Goal: Answer question/provide support: Share knowledge or assist other users

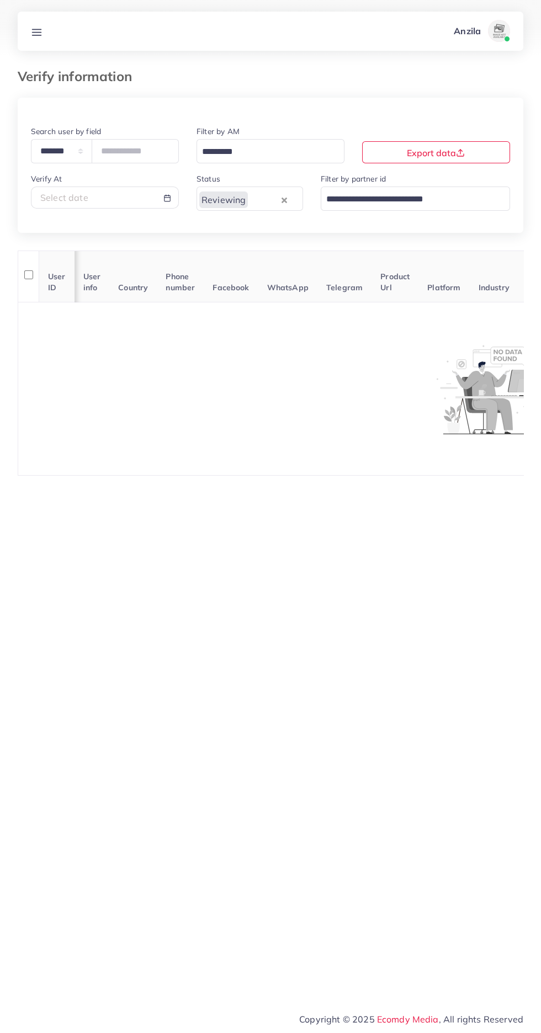
scroll to position [0, 1]
click at [38, 35] on line at bounding box center [37, 35] width 9 height 0
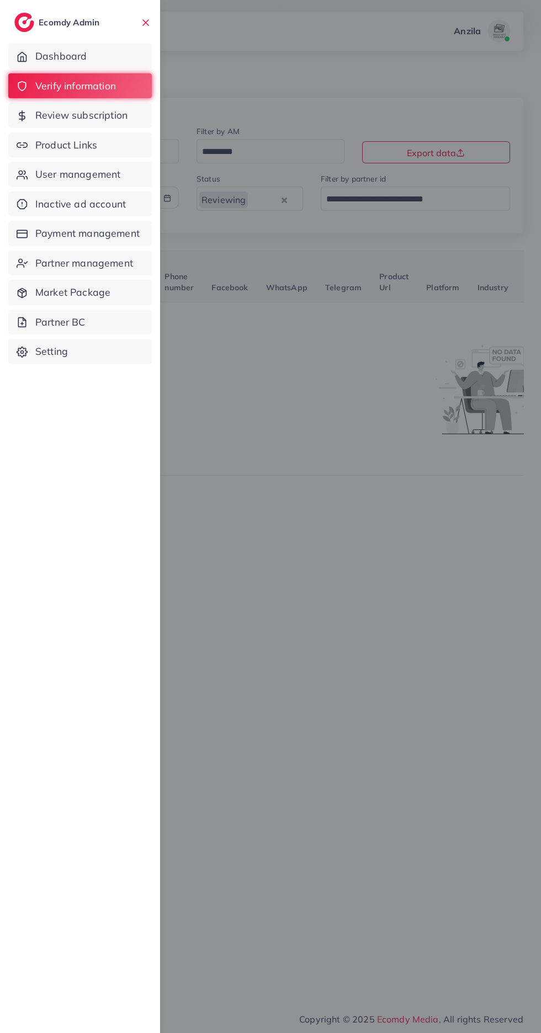
click at [83, 145] on span "Product Links" at bounding box center [66, 145] width 62 height 14
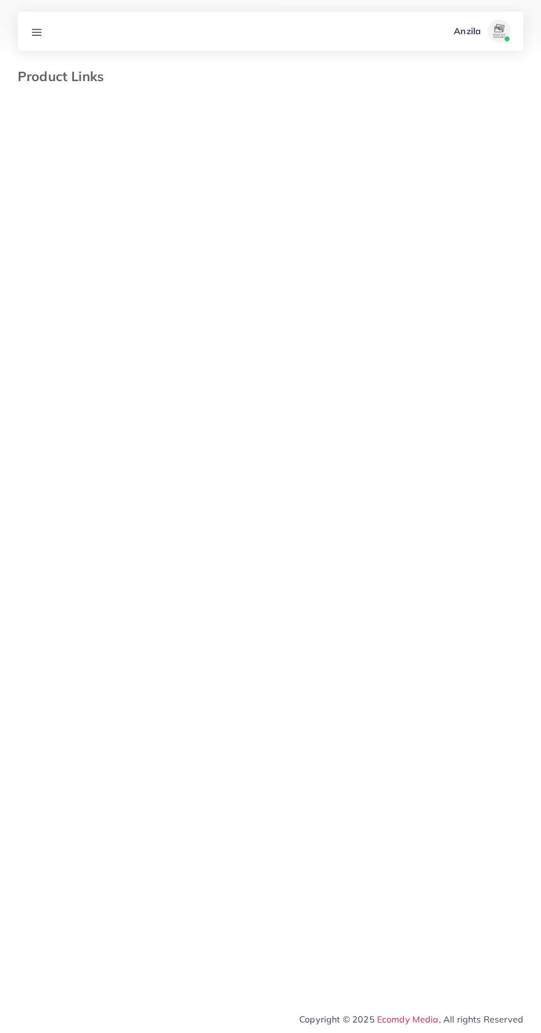
select select "*********"
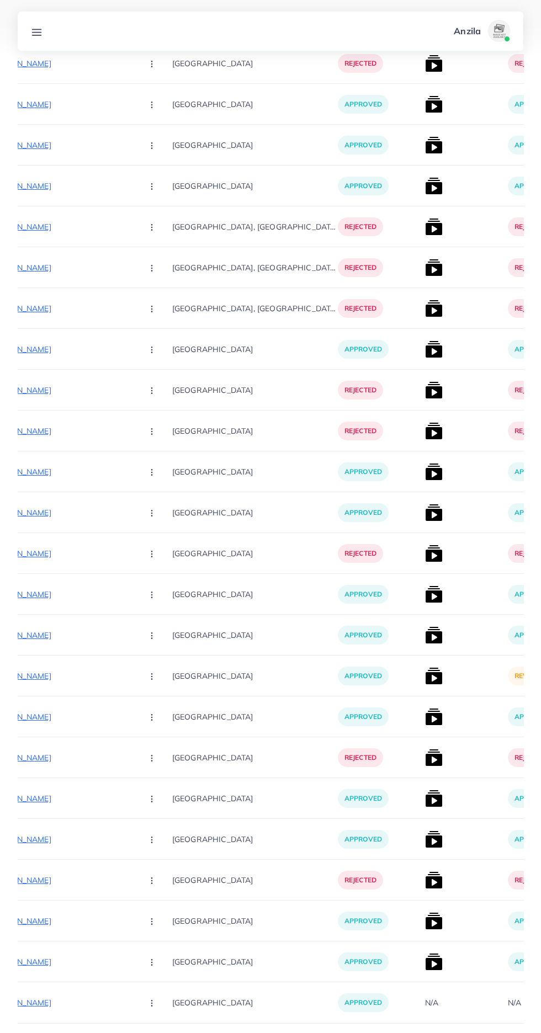
scroll to position [2244, 0]
click at [425, 679] on img at bounding box center [434, 676] width 18 height 18
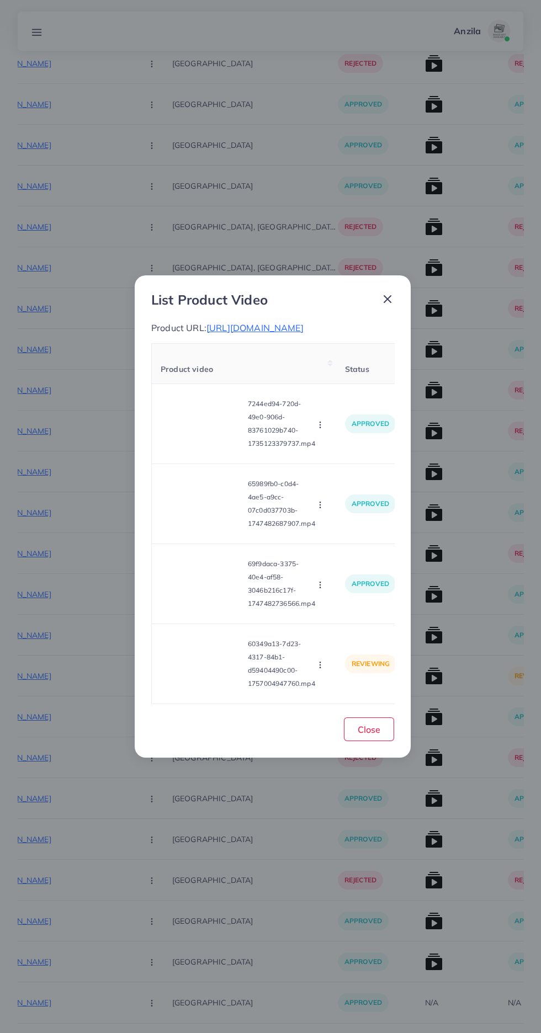
click at [182, 689] on video at bounding box center [202, 664] width 83 height 50
click at [182, 689] on div at bounding box center [202, 664] width 83 height 50
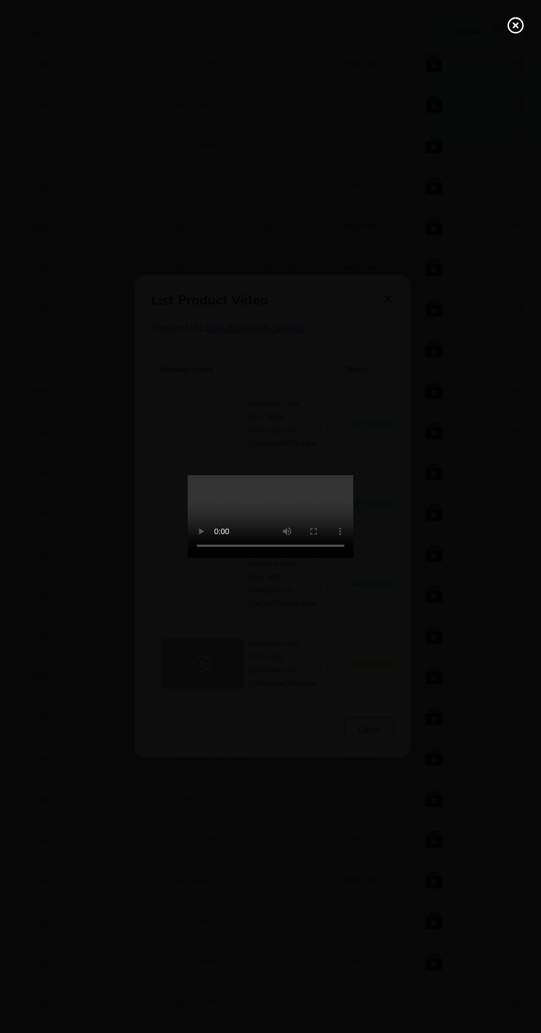
click at [510, 26] on icon at bounding box center [515, 26] width 18 height 18
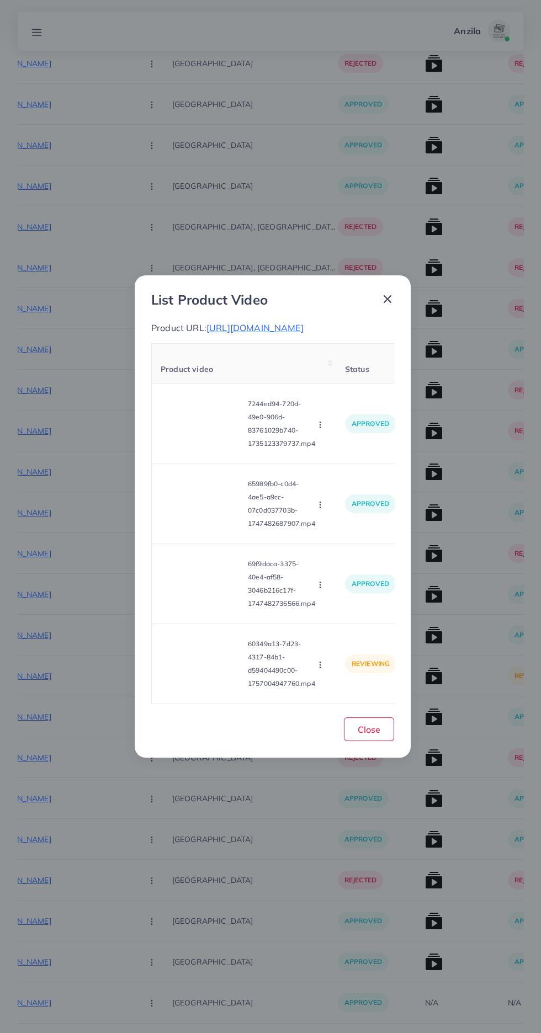
click at [320, 668] on circle "button" at bounding box center [319, 667] width 1 height 1
click at [347, 618] on span "Approve" at bounding box center [339, 612] width 36 height 11
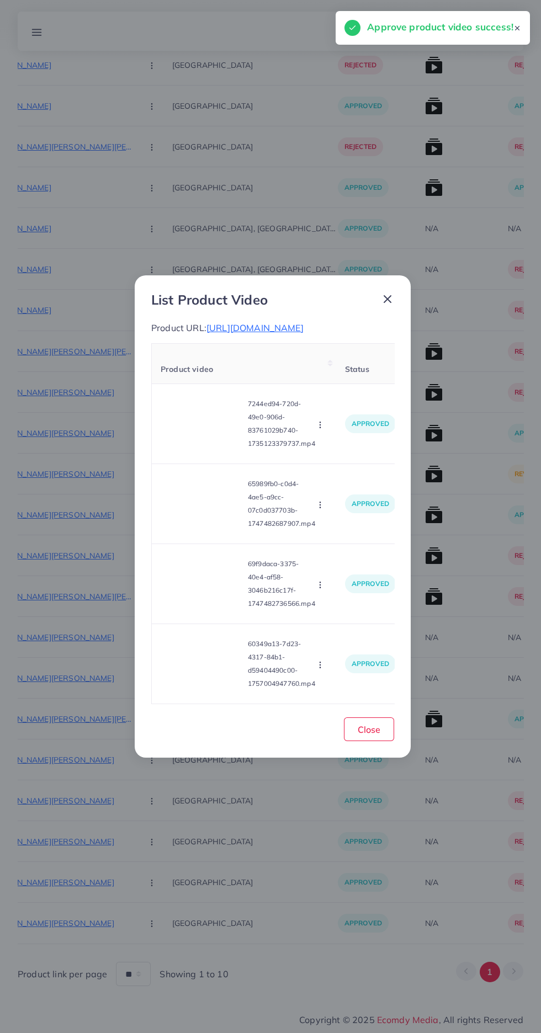
scroll to position [325, 0]
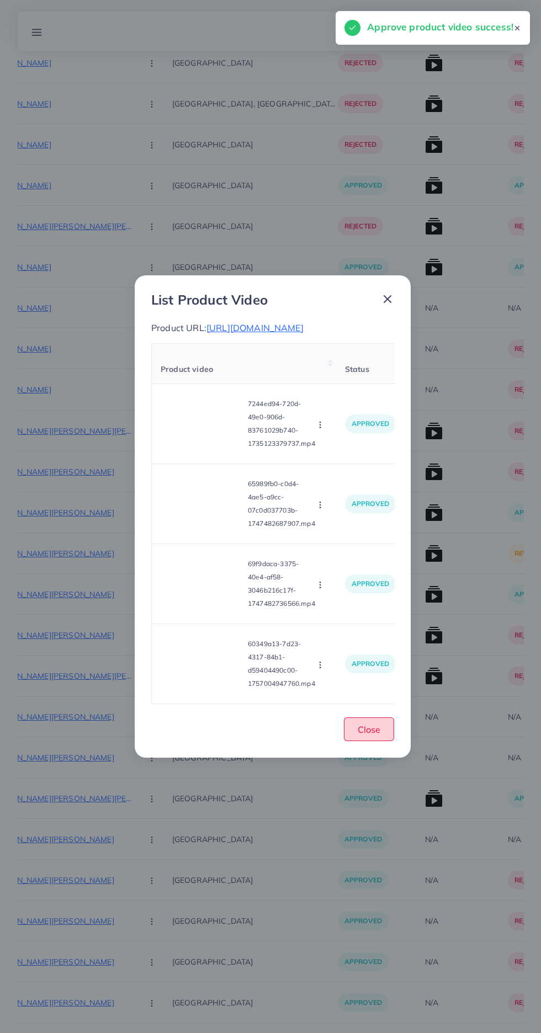
click at [385, 741] on button "Close" at bounding box center [369, 729] width 50 height 24
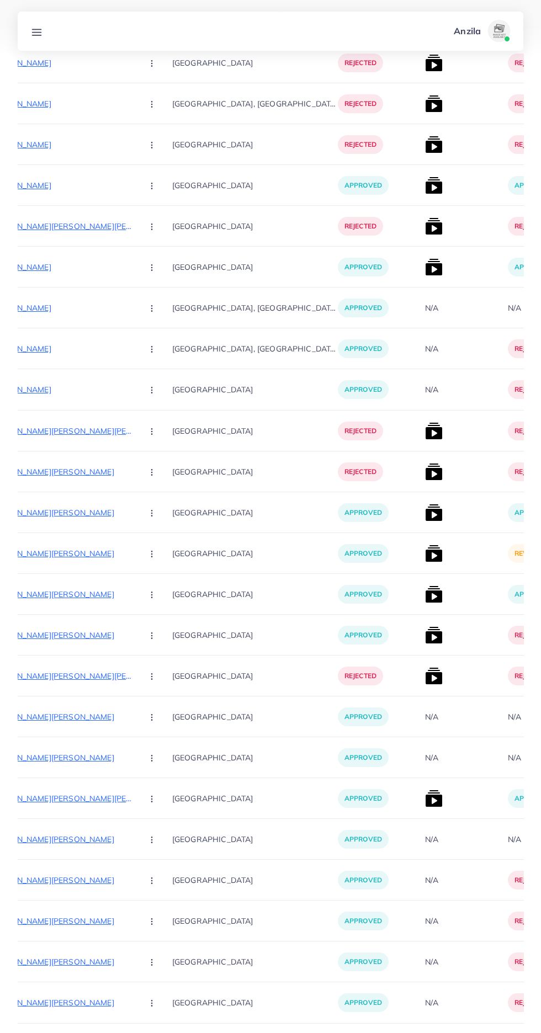
click at [425, 556] on img at bounding box center [434, 554] width 18 height 18
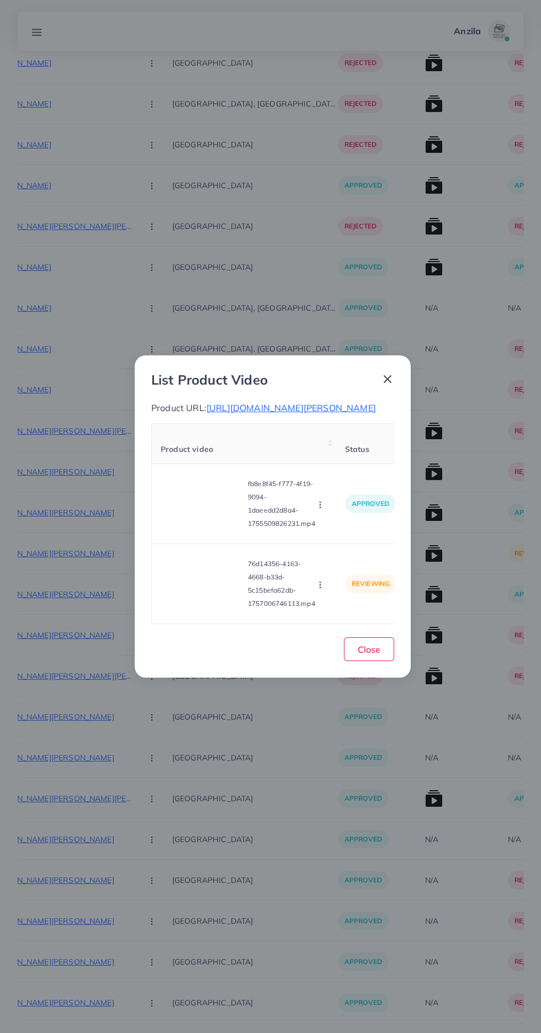
click at [212, 609] on video at bounding box center [202, 584] width 83 height 50
click at [192, 609] on div at bounding box center [202, 584] width 83 height 50
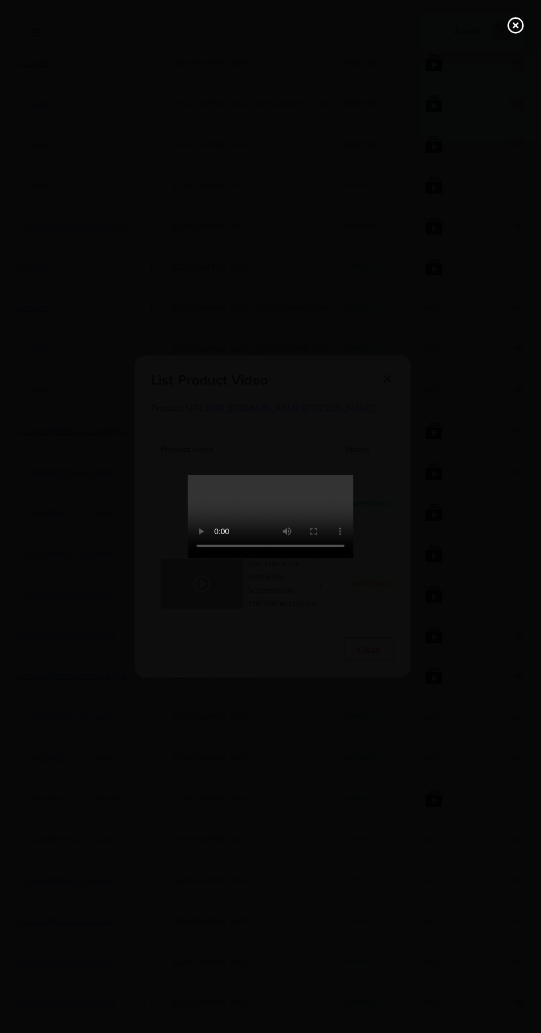
click at [115, 649] on div at bounding box center [270, 516] width 541 height 1033
click at [513, 28] on line at bounding box center [515, 25] width 4 height 4
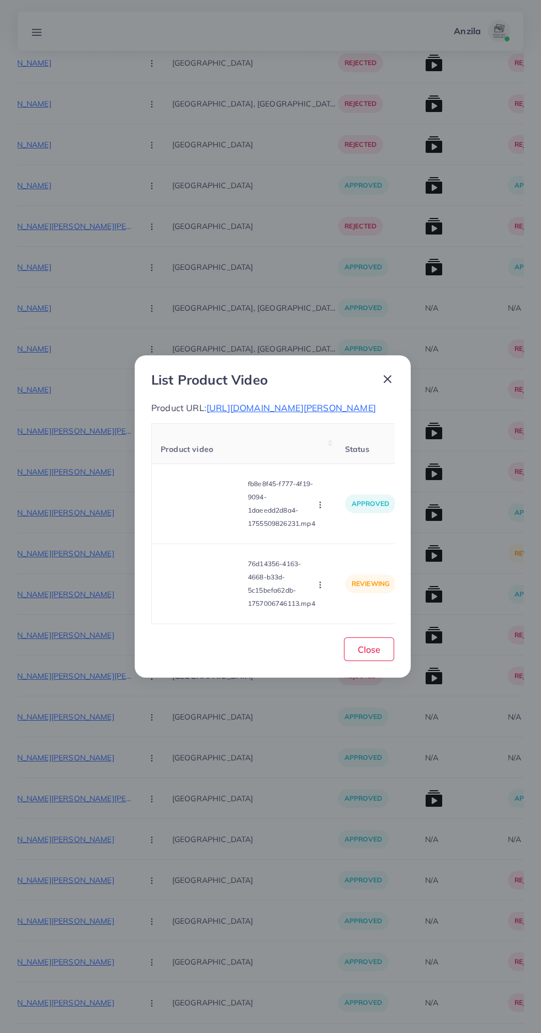
click at [314, 413] on span "[URL][DOMAIN_NAME][PERSON_NAME]" at bounding box center [290, 407] width 169 height 11
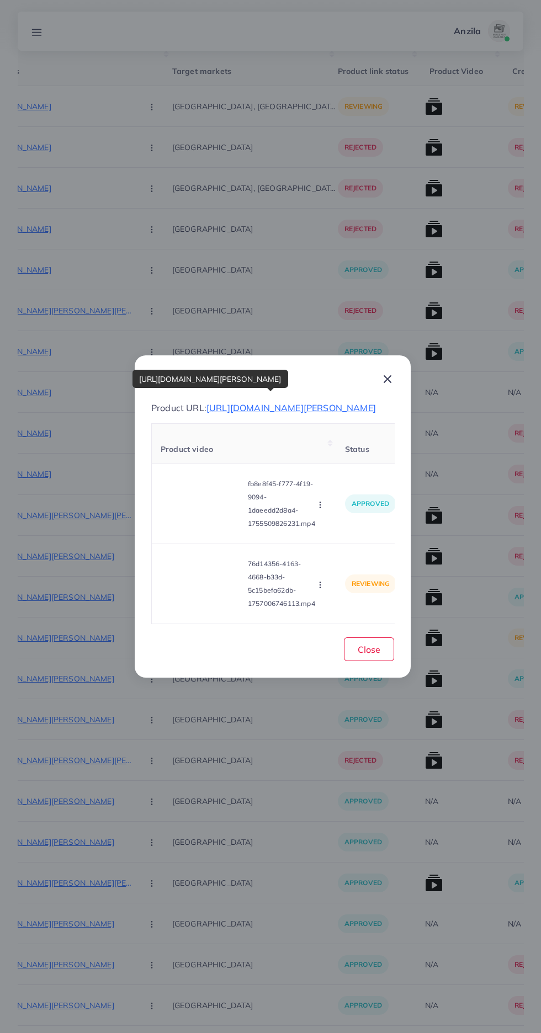
click at [246, 402] on span "[URL][DOMAIN_NAME][PERSON_NAME]" at bounding box center [290, 407] width 169 height 11
click at [369, 655] on span "Close" at bounding box center [369, 649] width 23 height 11
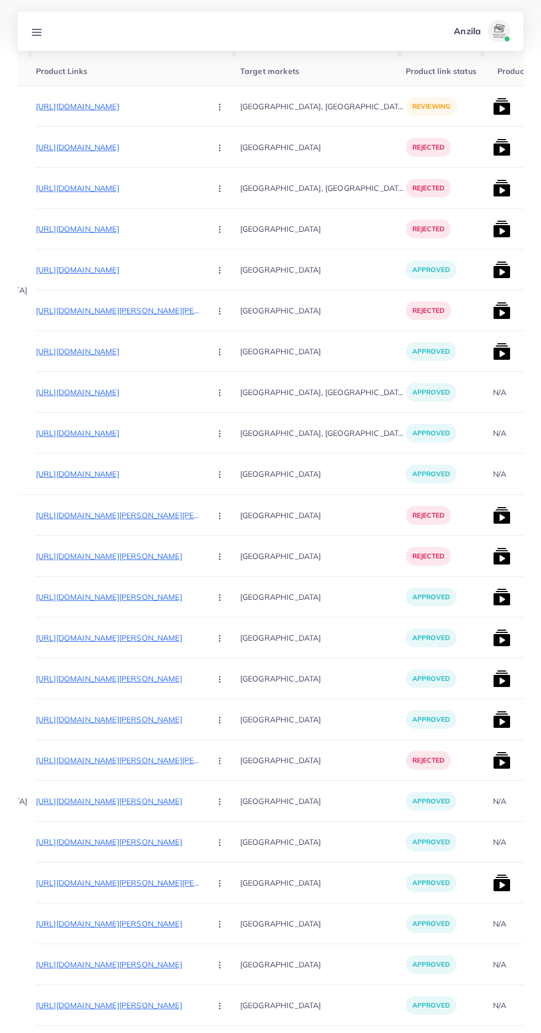
scroll to position [0, 0]
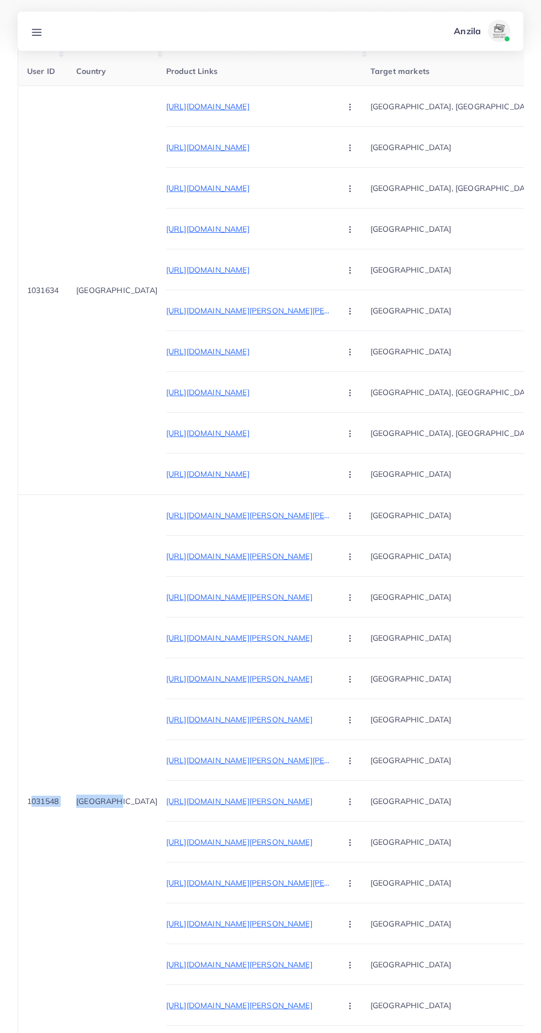
copy tr "1031548 Pakistan"
click at [39, 46] on div "Anzila Profile Log out" at bounding box center [270, 31] width 505 height 36
click at [41, 31] on icon at bounding box center [37, 32] width 12 height 12
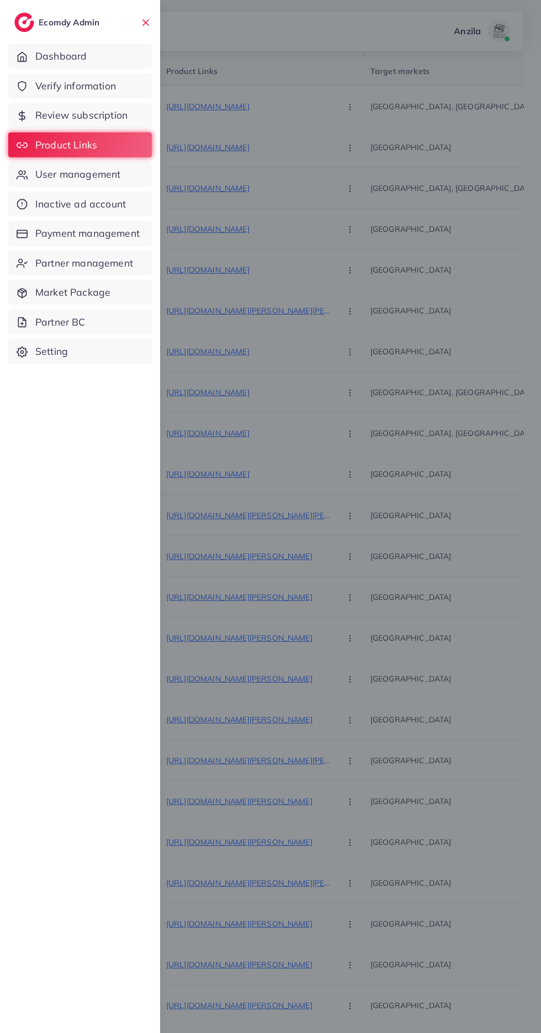
click at [98, 168] on span "User management" at bounding box center [77, 174] width 85 height 14
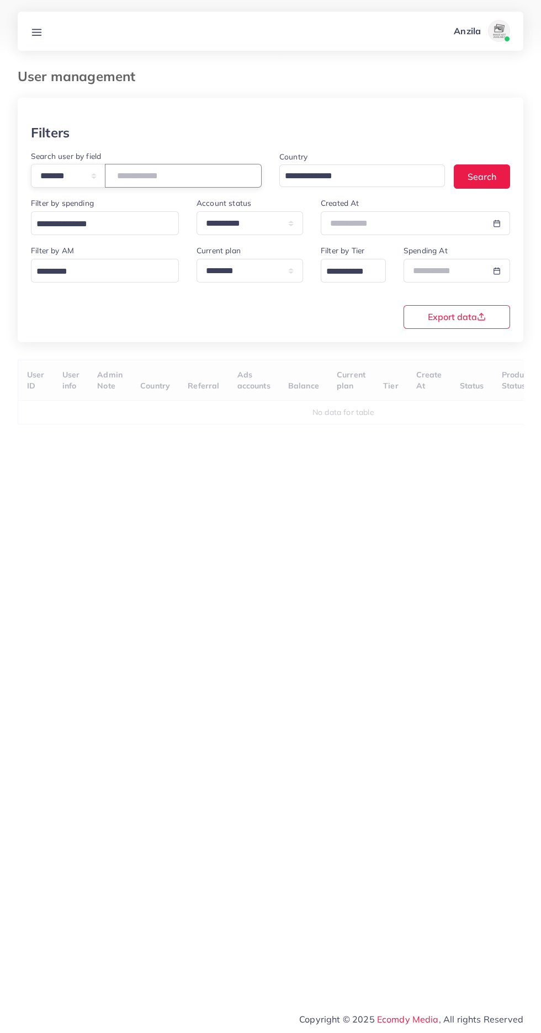
click at [150, 181] on input "number" at bounding box center [183, 176] width 157 height 24
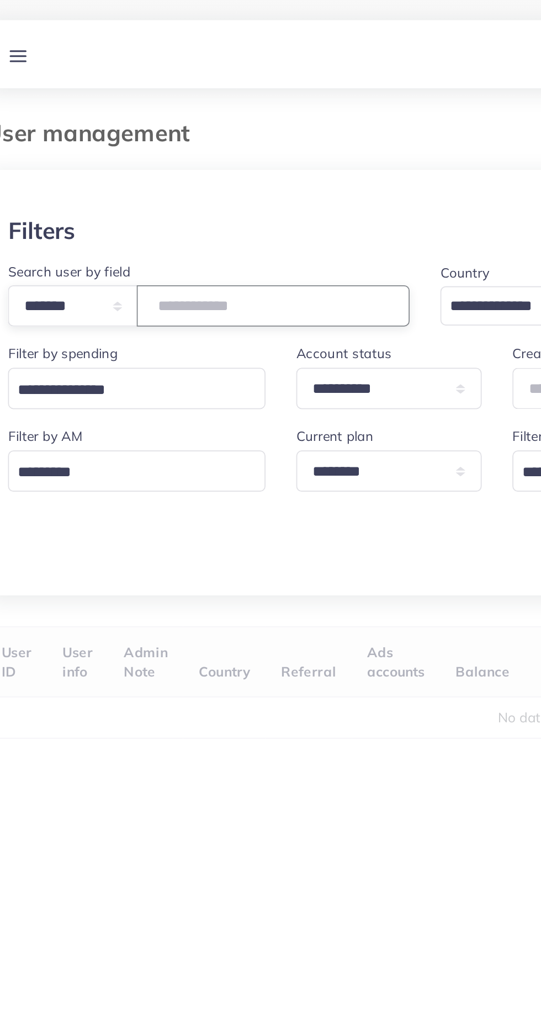
paste input "*******"
type input "*******"
click at [124, 104] on div at bounding box center [270, 111] width 505 height 27
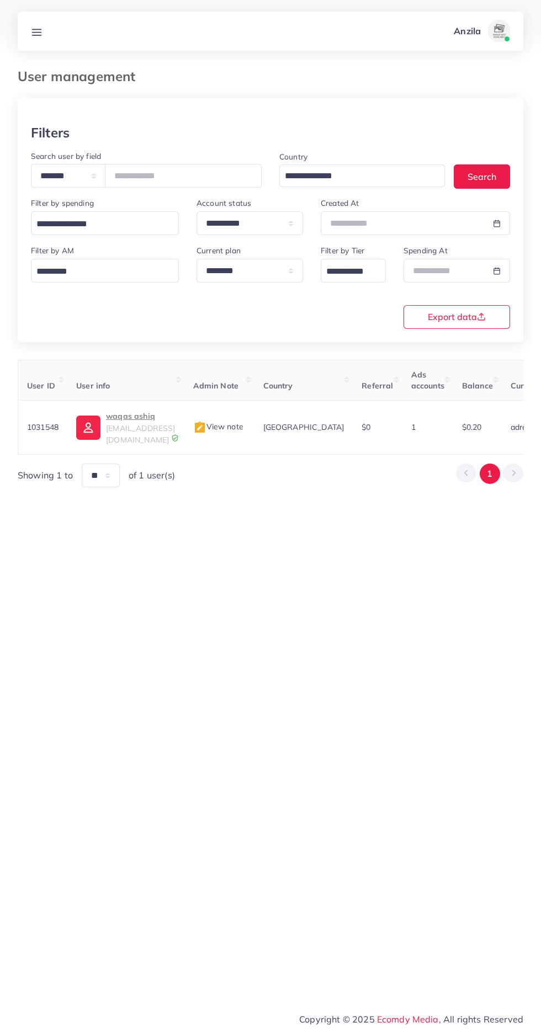
click at [148, 414] on p "waqas ashiq" at bounding box center [140, 415] width 69 height 13
click at [62, 45] on div "Anzila Profile Log out" at bounding box center [270, 31] width 505 height 36
click at [41, 31] on icon at bounding box center [37, 32] width 12 height 12
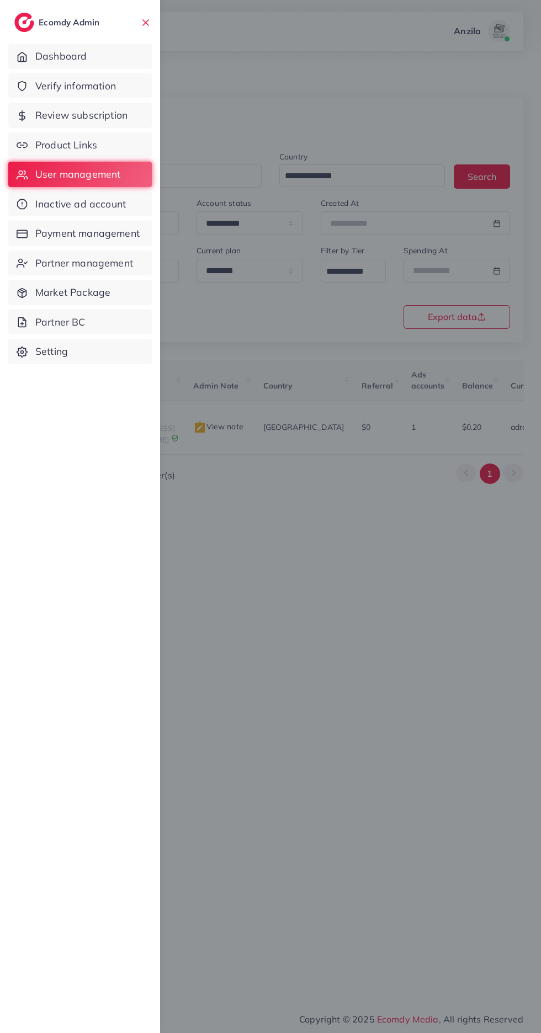
click at [92, 153] on link "Product Links" at bounding box center [79, 144] width 143 height 25
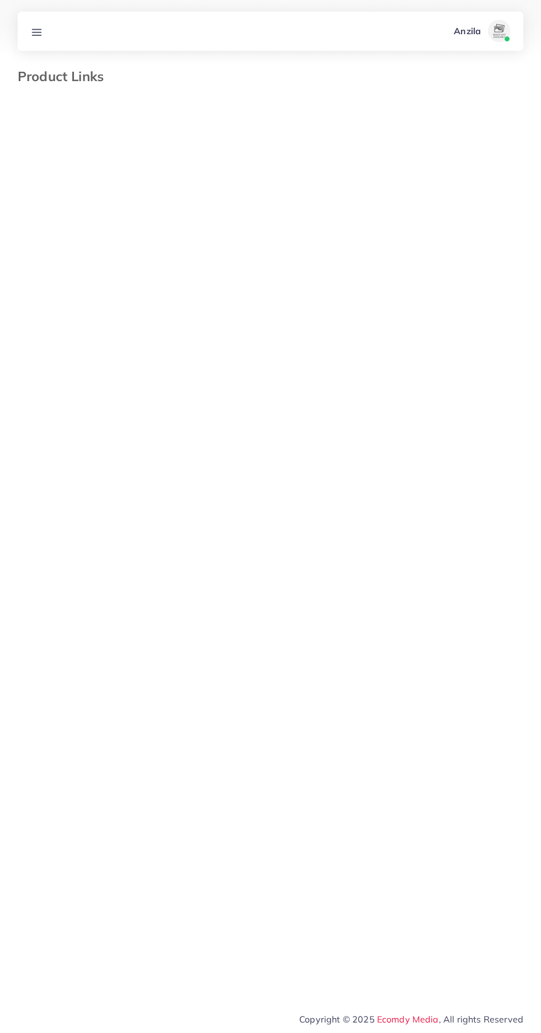
select select "*********"
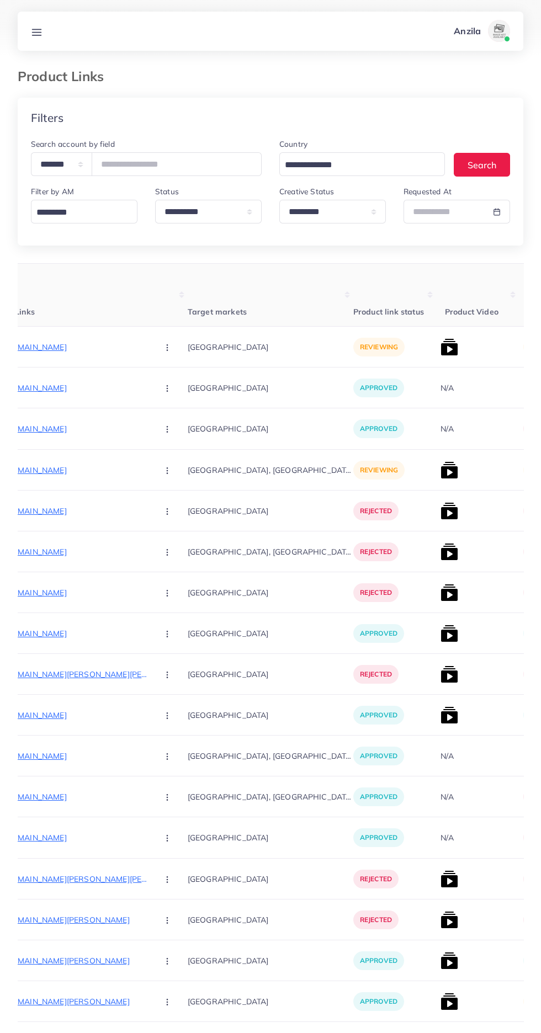
click at [60, 473] on p "https://mjproduction.pro/products/high-waist-slimming-lower-body-shaper?variant…" at bounding box center [66, 469] width 166 height 13
click at [163, 472] on icon "button" at bounding box center [167, 470] width 9 height 9
click at [173, 529] on span "Reject" at bounding box center [186, 527] width 26 height 11
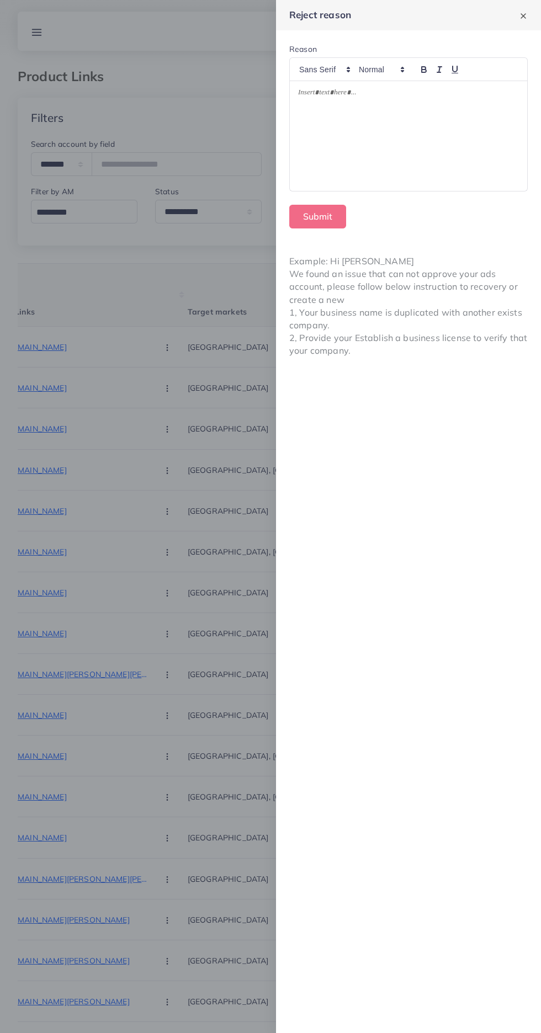
click at [404, 151] on div at bounding box center [408, 136] width 237 height 110
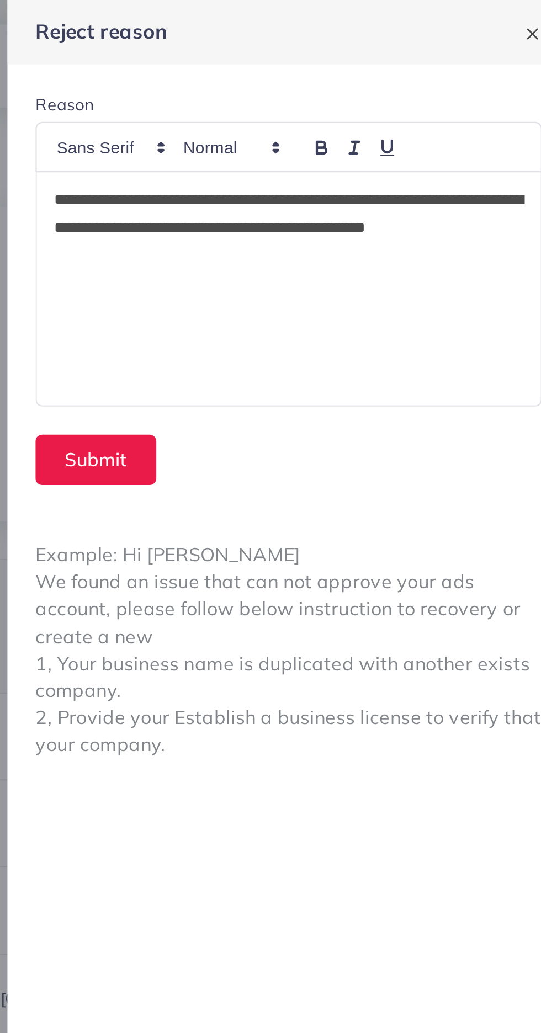
click at [474, 96] on p "**********" at bounding box center [408, 108] width 221 height 40
click at [465, 96] on p "**********" at bounding box center [408, 108] width 221 height 40
click at [472, 94] on p "**********" at bounding box center [408, 108] width 221 height 40
click at [471, 93] on p "**********" at bounding box center [408, 108] width 221 height 40
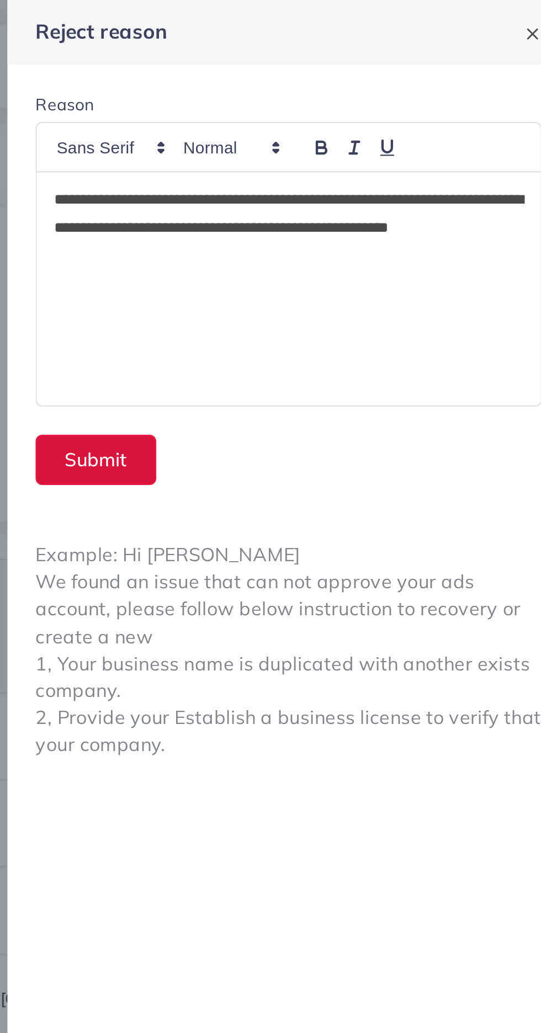
click at [311, 220] on button "Submit" at bounding box center [317, 217] width 57 height 24
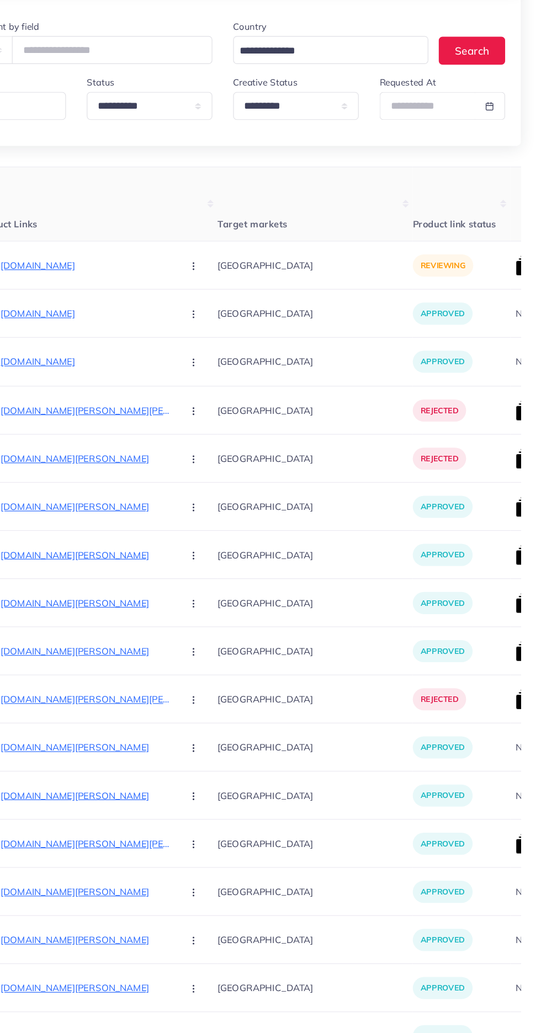
scroll to position [0, 92]
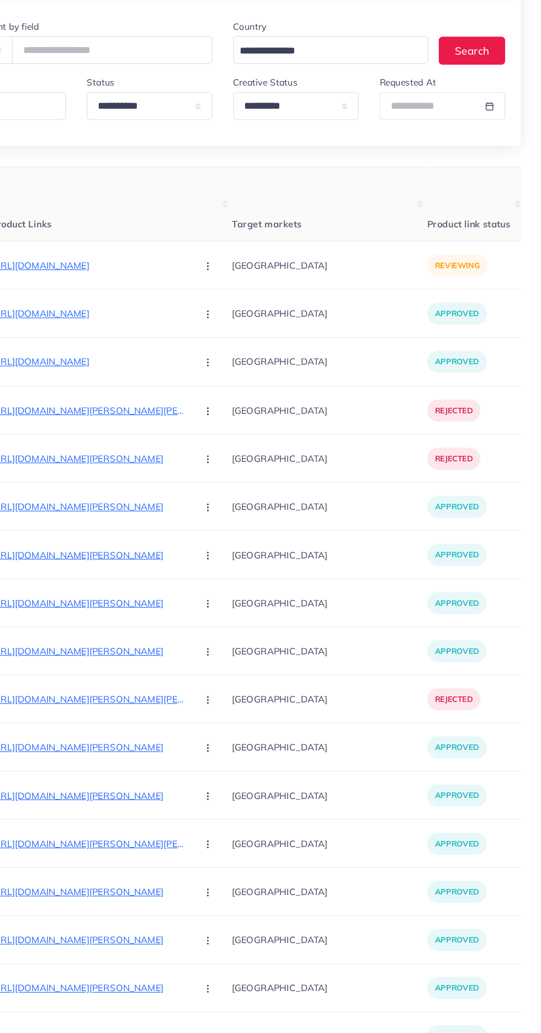
click at [169, 290] on p "https://tinnyandtots.com/products/little-crawling-crab-catch-me-if-you-can-rech…" at bounding box center [157, 285] width 166 height 13
click at [257, 286] on circle "button" at bounding box center [257, 286] width 1 height 1
click at [263, 318] on span "Approve" at bounding box center [281, 319] width 36 height 11
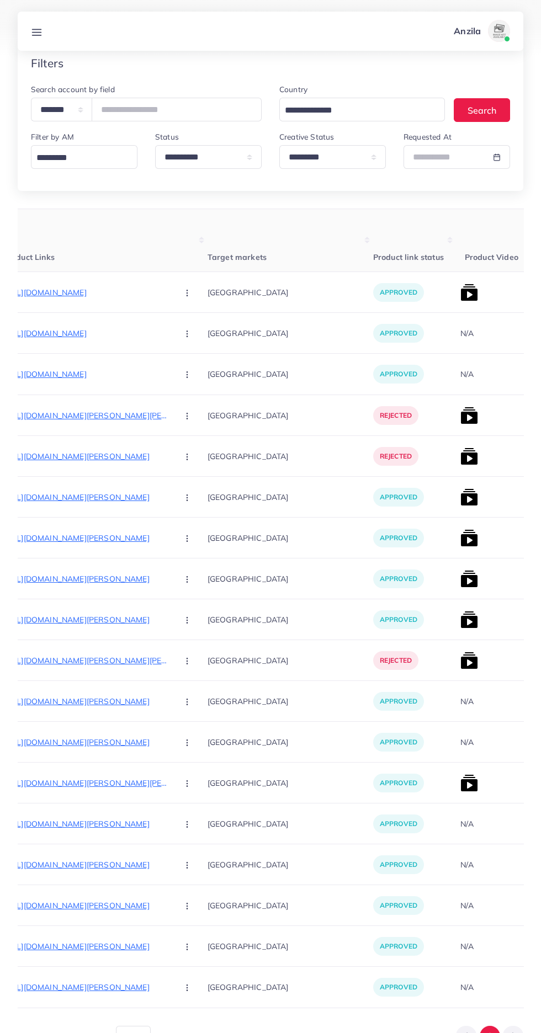
scroll to position [0, 174]
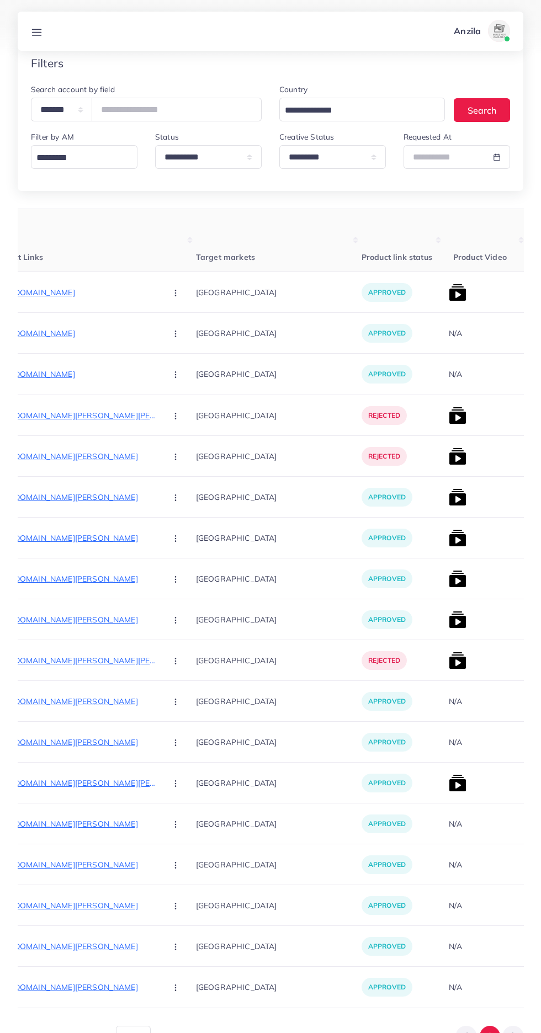
click at [449, 284] on img at bounding box center [458, 293] width 18 height 18
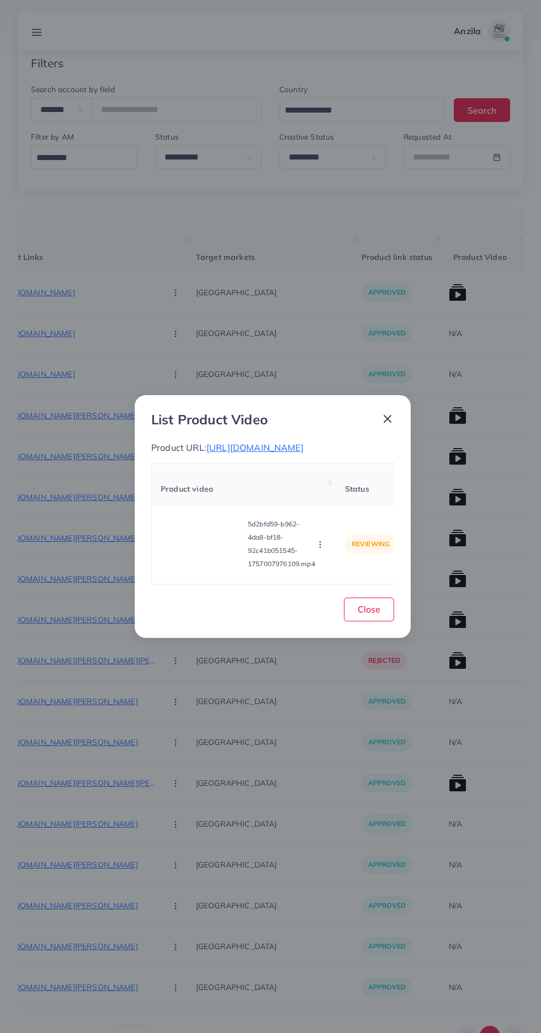
click at [186, 553] on video at bounding box center [202, 544] width 83 height 50
click at [206, 550] on icon at bounding box center [202, 544] width 18 height 18
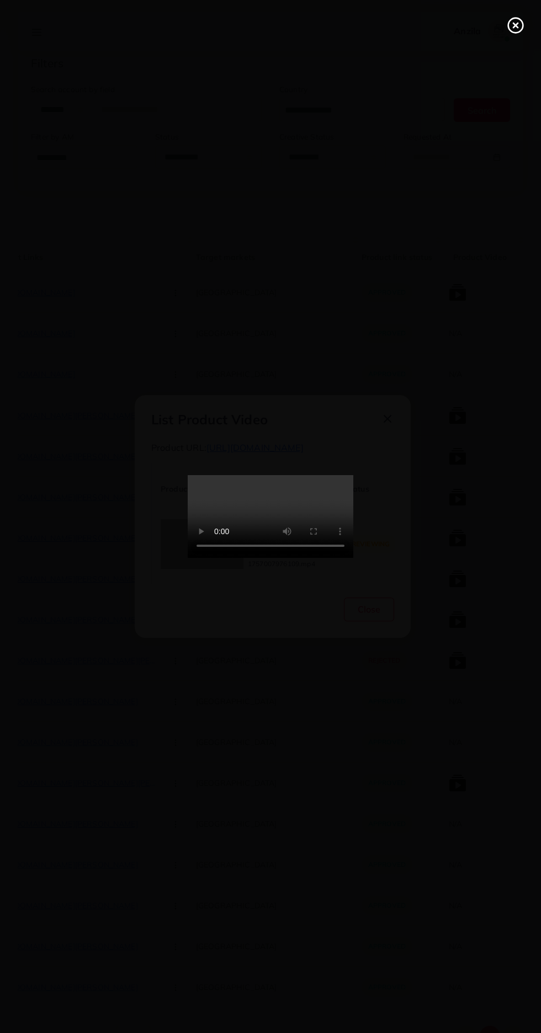
click at [509, 30] on circle at bounding box center [515, 25] width 15 height 15
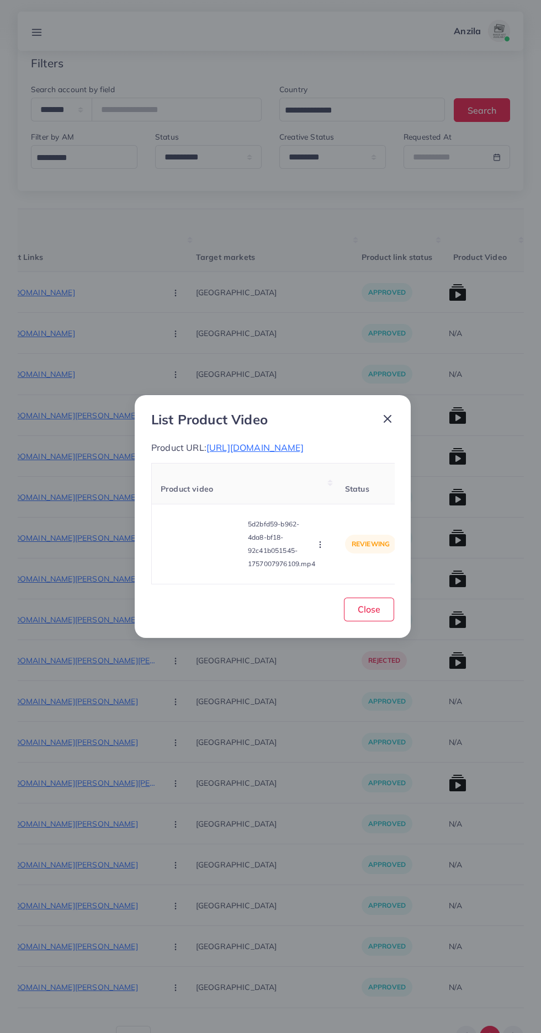
click at [320, 545] on circle "button" at bounding box center [319, 545] width 1 height 1
click at [365, 502] on link "Approve" at bounding box center [341, 493] width 87 height 24
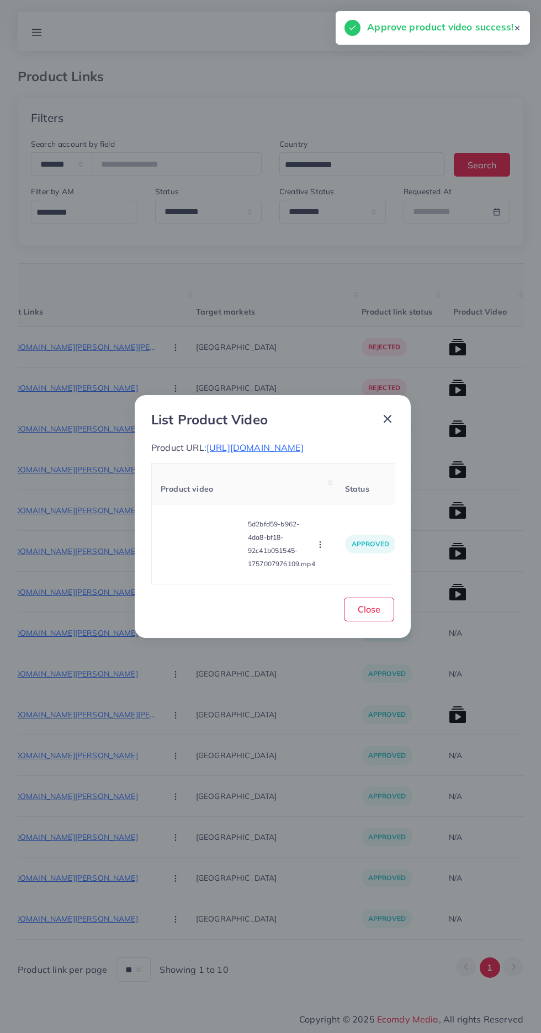
scroll to position [0, 0]
click at [369, 615] on span "Close" at bounding box center [369, 609] width 23 height 11
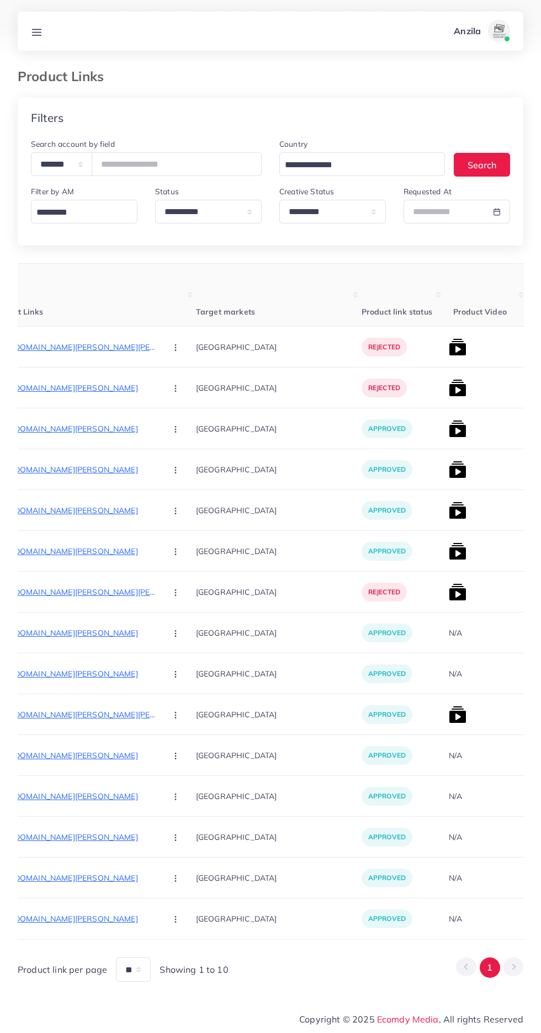
click at [449, 470] on img at bounding box center [458, 470] width 18 height 18
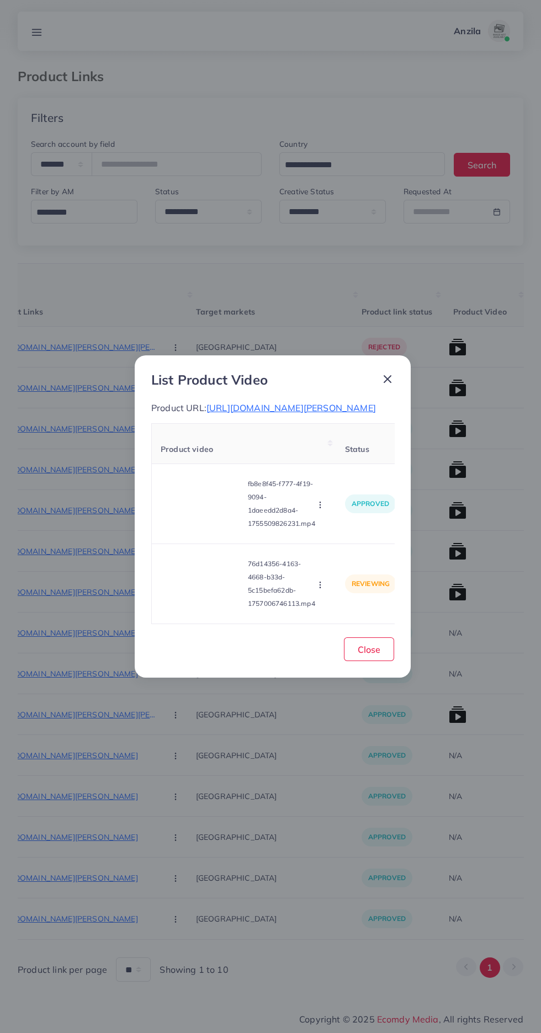
click at [222, 591] on video at bounding box center [202, 584] width 83 height 50
click at [212, 595] on div at bounding box center [202, 584] width 83 height 50
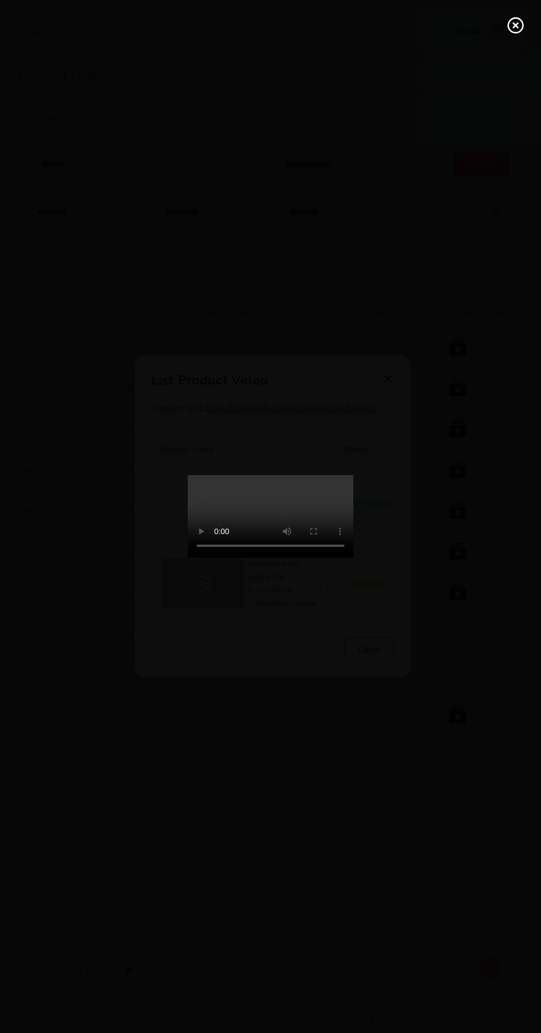
click at [515, 25] on line at bounding box center [515, 25] width 4 height 4
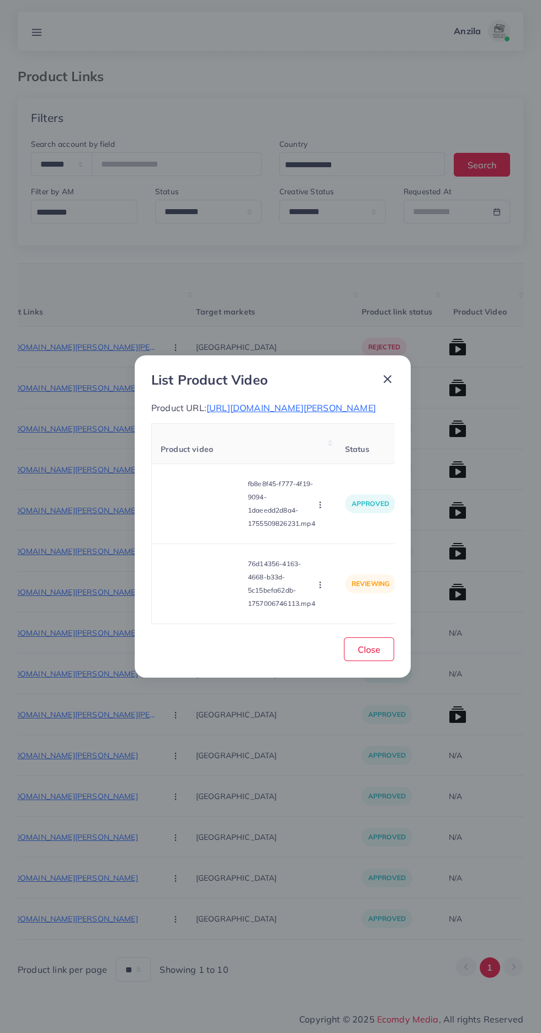
click at [320, 585] on circle "button" at bounding box center [319, 584] width 1 height 1
click at [347, 574] on ul "Approve Reject" at bounding box center [341, 545] width 88 height 58
click at [344, 561] on span "Reject" at bounding box center [334, 556] width 26 height 11
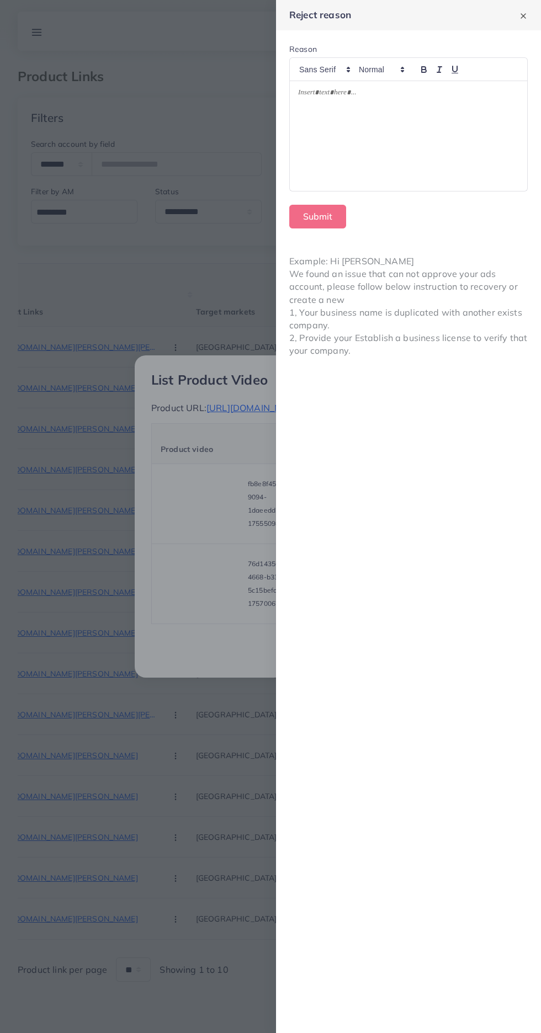
click at [393, 158] on div at bounding box center [408, 136] width 237 height 110
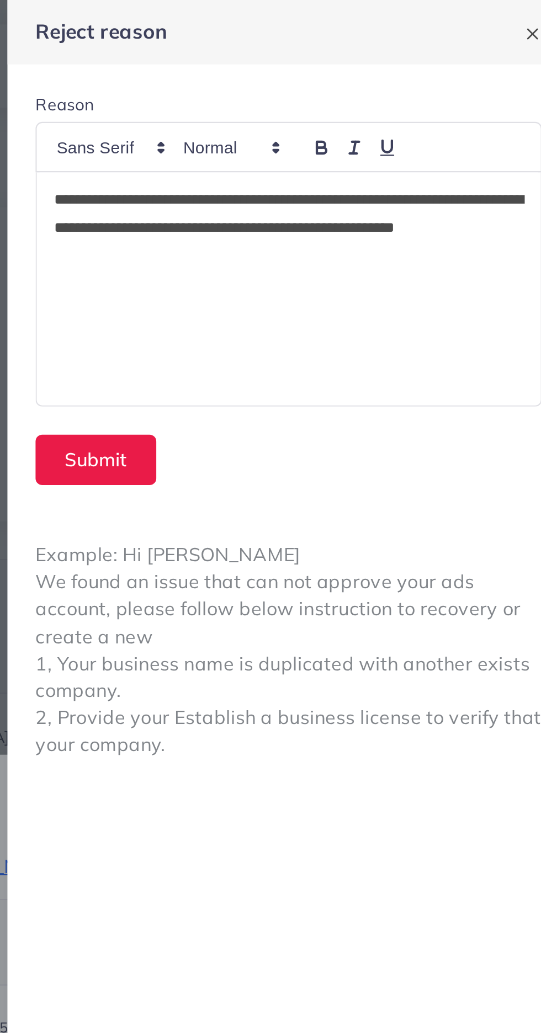
click at [406, 92] on p "**********" at bounding box center [408, 108] width 221 height 40
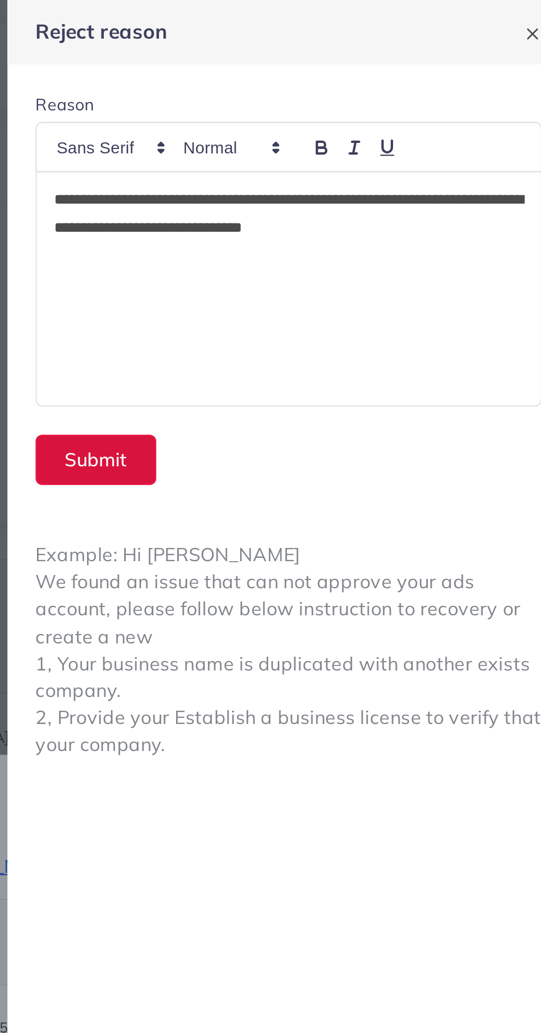
click at [331, 217] on button "Submit" at bounding box center [317, 217] width 57 height 24
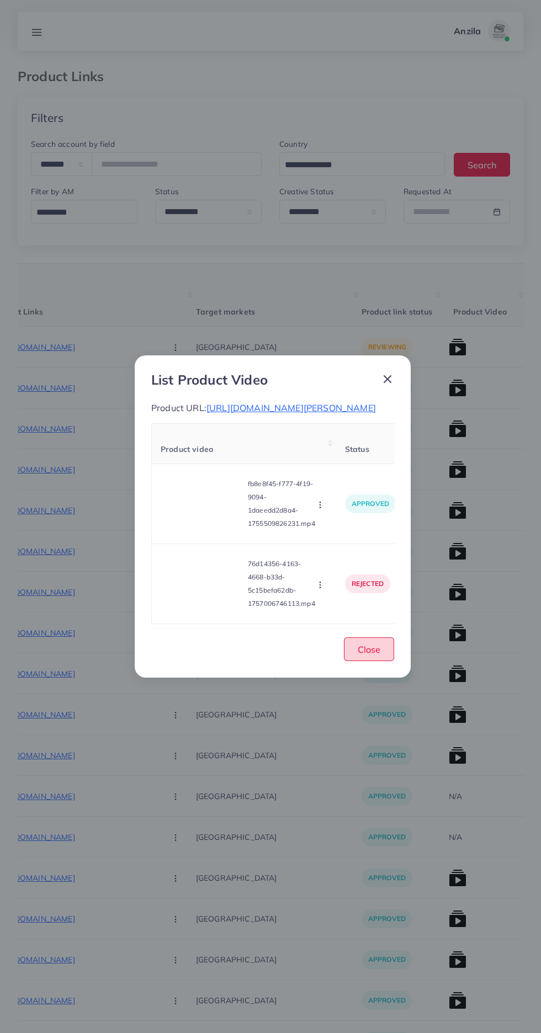
click at [379, 655] on span "Close" at bounding box center [369, 649] width 23 height 11
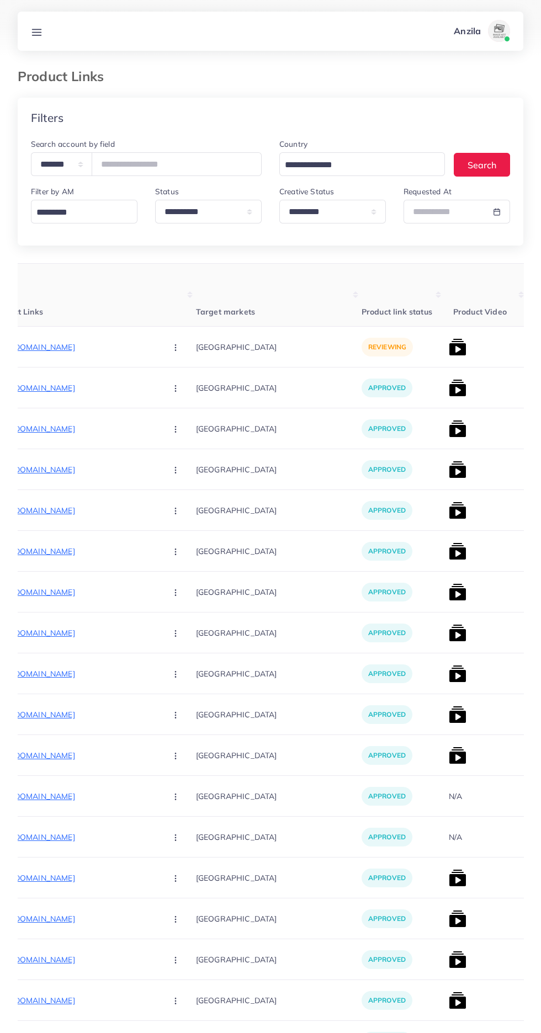
click at [77, 347] on p "https://shopeasily.store/products/pack-of-2-neem-herbal-whitening-anti-acne-soa…" at bounding box center [75, 346] width 166 height 13
click at [175, 348] on circle "button" at bounding box center [175, 347] width 1 height 1
click at [181, 406] on span "Reject" at bounding box center [194, 404] width 26 height 11
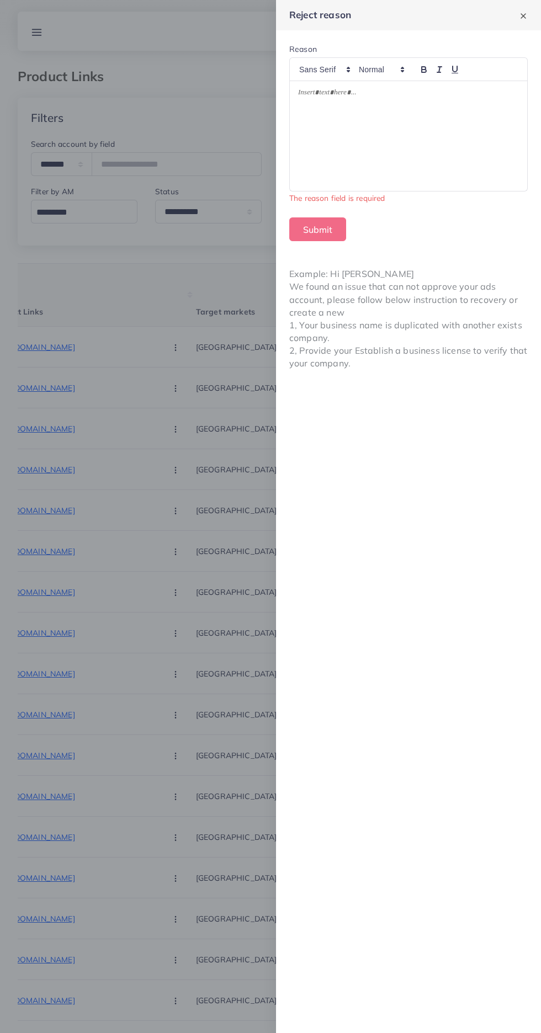
click at [432, 166] on div at bounding box center [408, 136] width 237 height 110
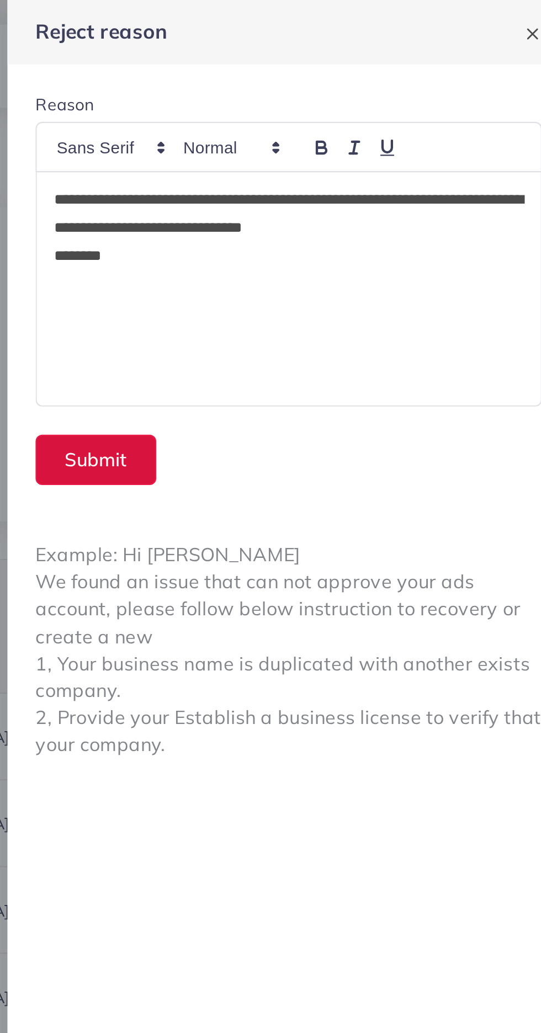
click at [305, 217] on button "Submit" at bounding box center [317, 217] width 57 height 24
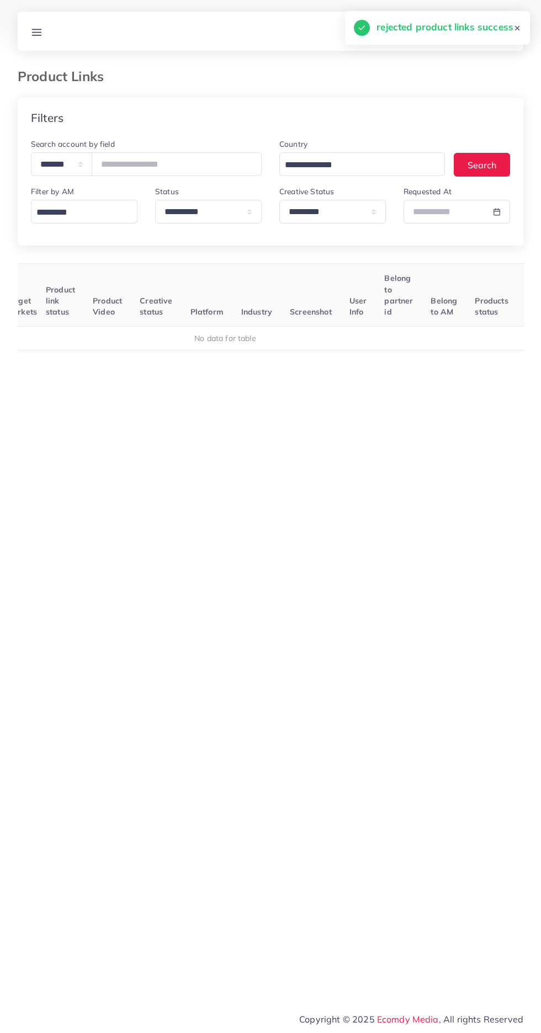
scroll to position [0, 132]
click at [429, 214] on input "text" at bounding box center [443, 212] width 81 height 24
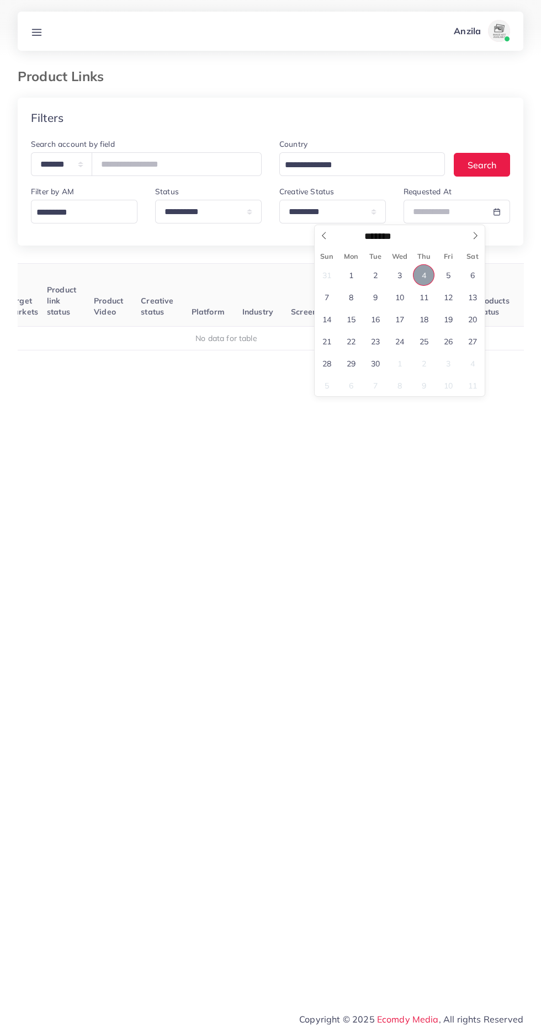
click at [424, 275] on span "4" at bounding box center [424, 275] width 22 height 22
type input "**********"
click at [424, 275] on span "4" at bounding box center [424, 275] width 22 height 22
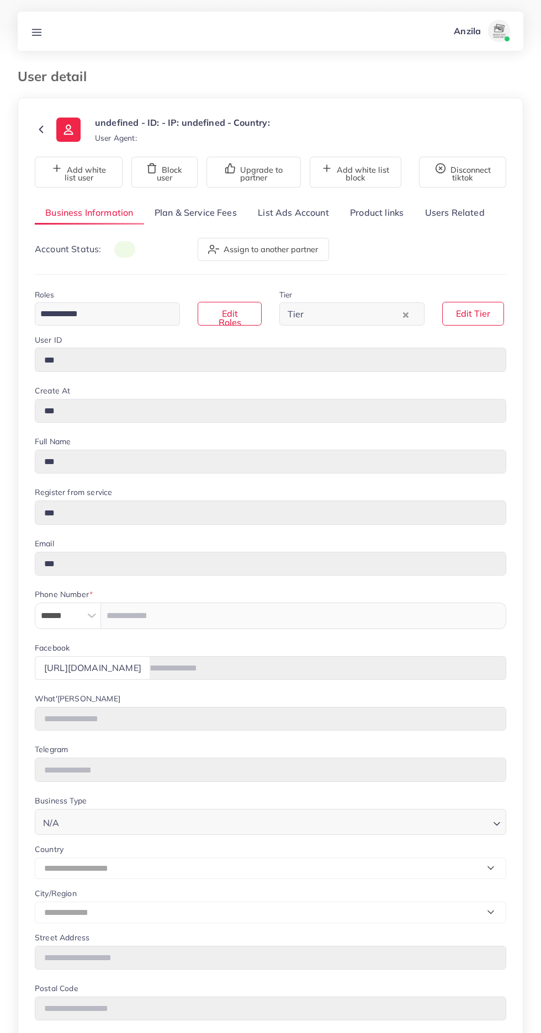
type input "*******"
type input "**********"
type input "******"
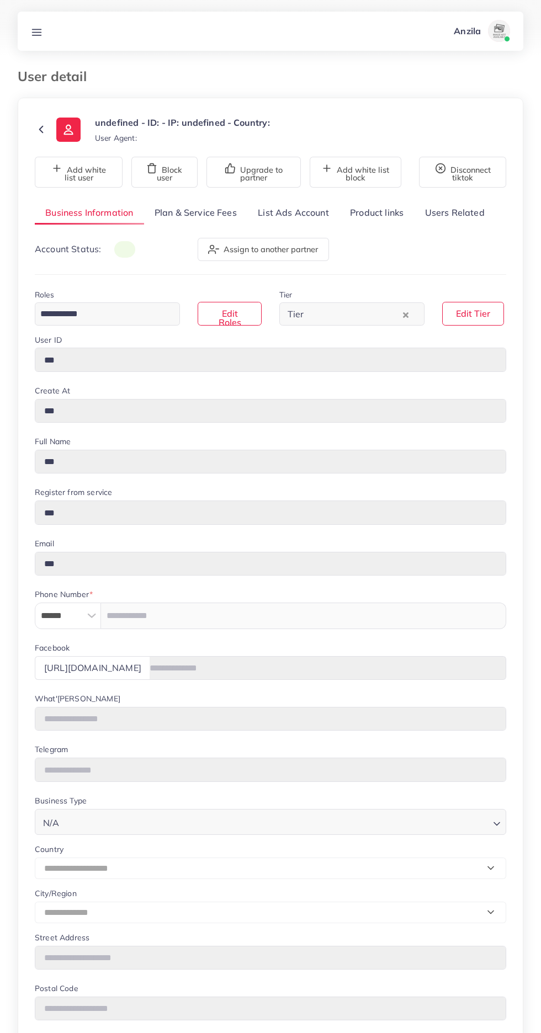
type input "**********"
select select "********"
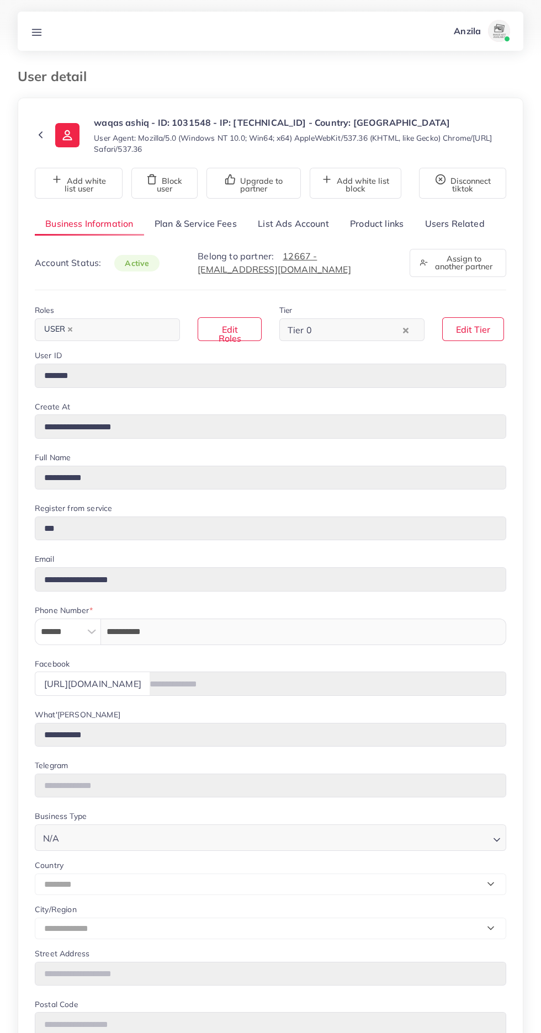
click at [372, 222] on link "Product links" at bounding box center [376, 224] width 74 height 24
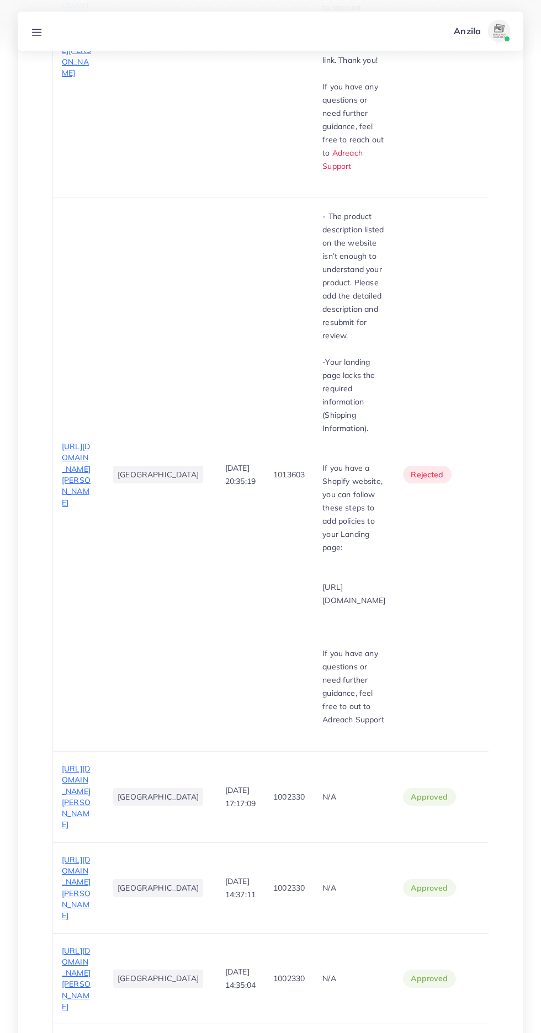
scroll to position [627, 0]
click at [67, 761] on span "[URL][DOMAIN_NAME][PERSON_NAME]" at bounding box center [76, 794] width 29 height 66
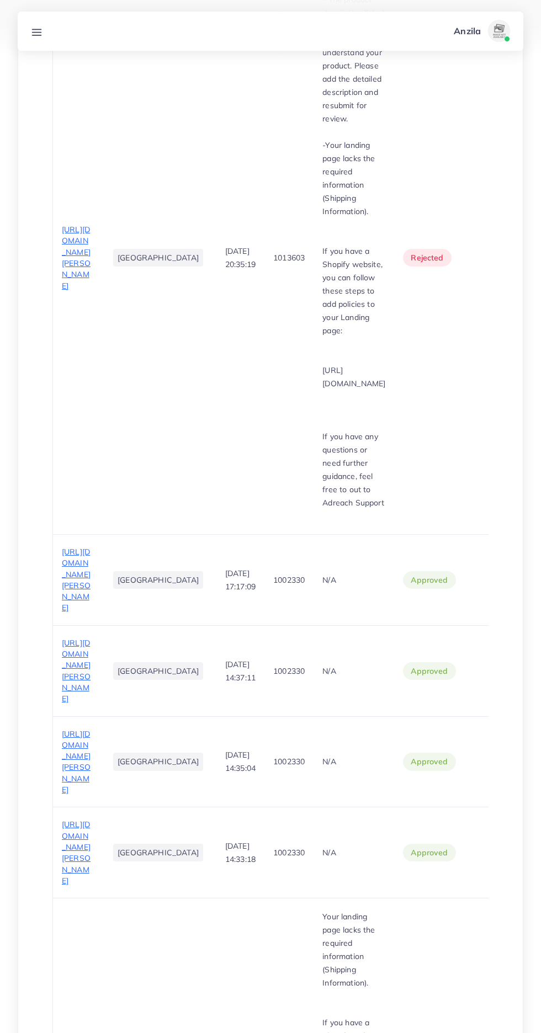
scroll to position [893, 0]
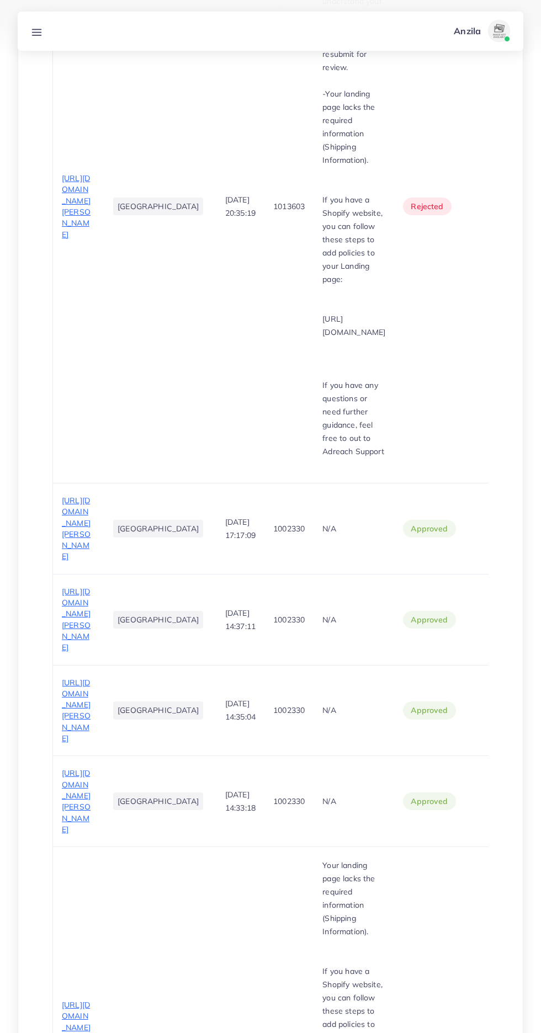
click at [62, 586] on span "[URL][DOMAIN_NAME][PERSON_NAME]" at bounding box center [76, 619] width 29 height 66
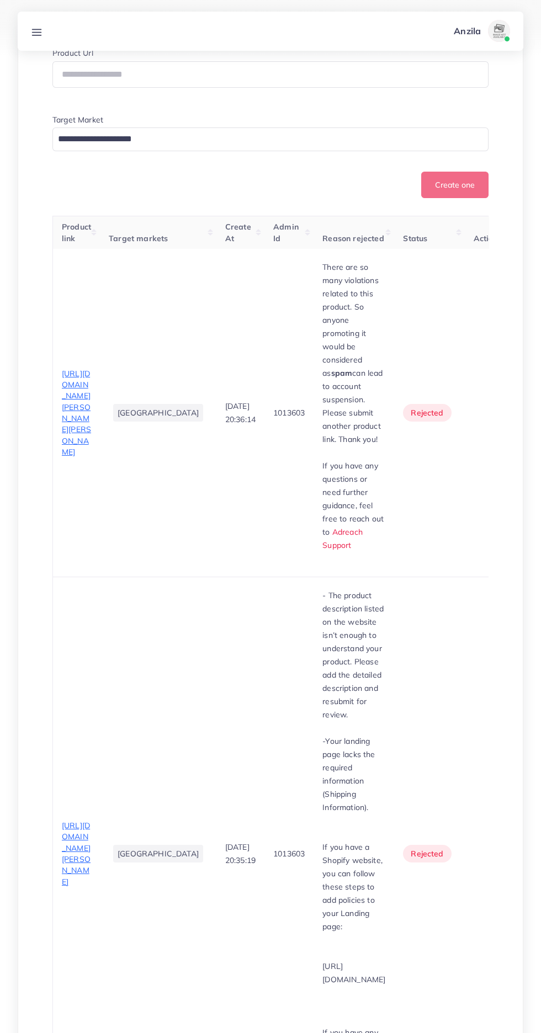
scroll to position [0, 0]
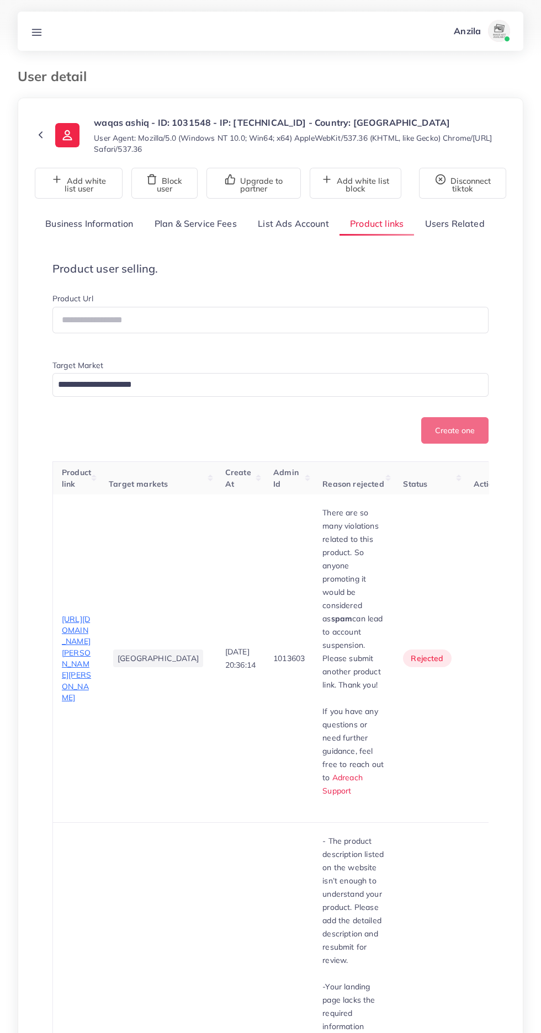
click at [108, 220] on link "Business Information" at bounding box center [89, 224] width 109 height 24
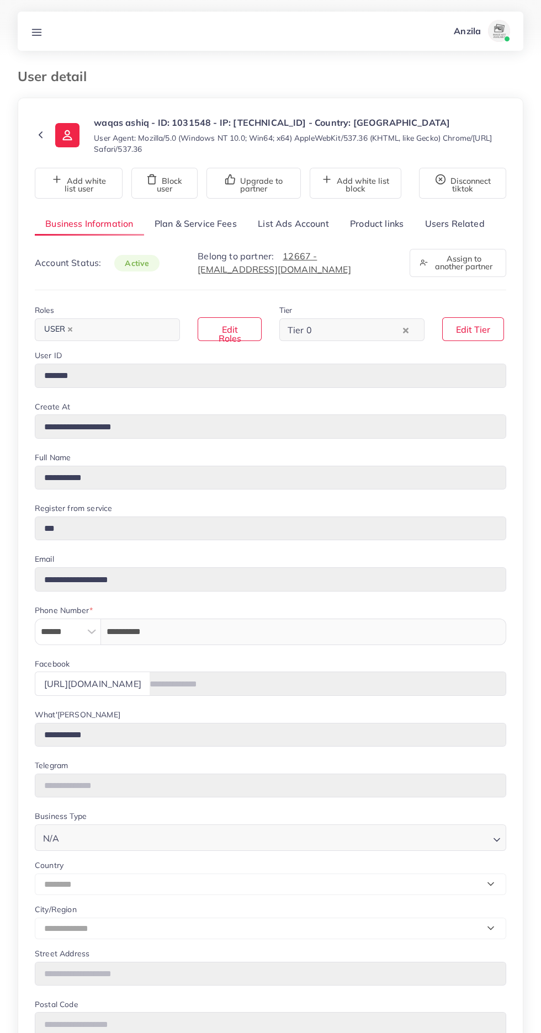
click at [388, 223] on link "Product links" at bounding box center [376, 224] width 74 height 24
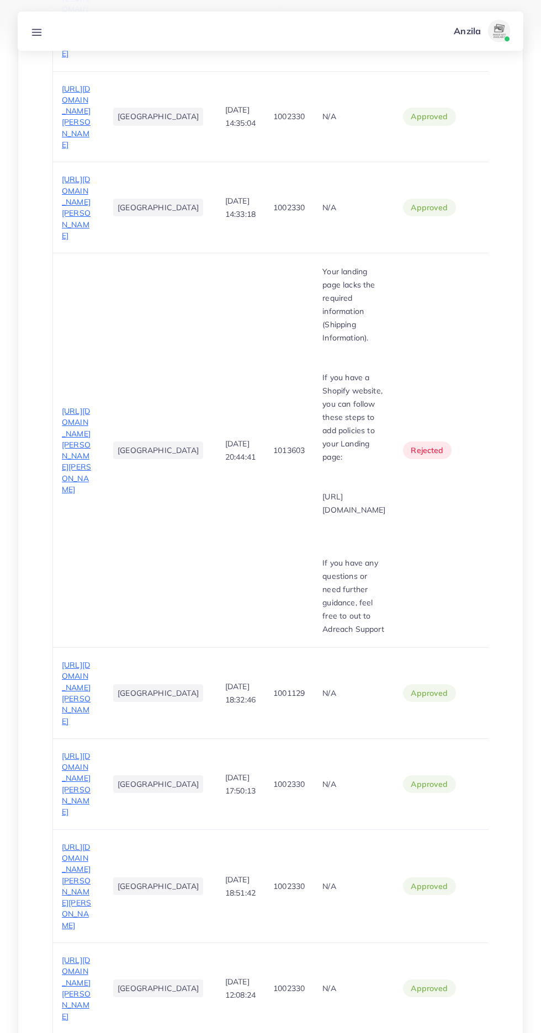
scroll to position [1486, 0]
click at [88, 660] on span "[URL][DOMAIN_NAME][PERSON_NAME]" at bounding box center [76, 693] width 29 height 66
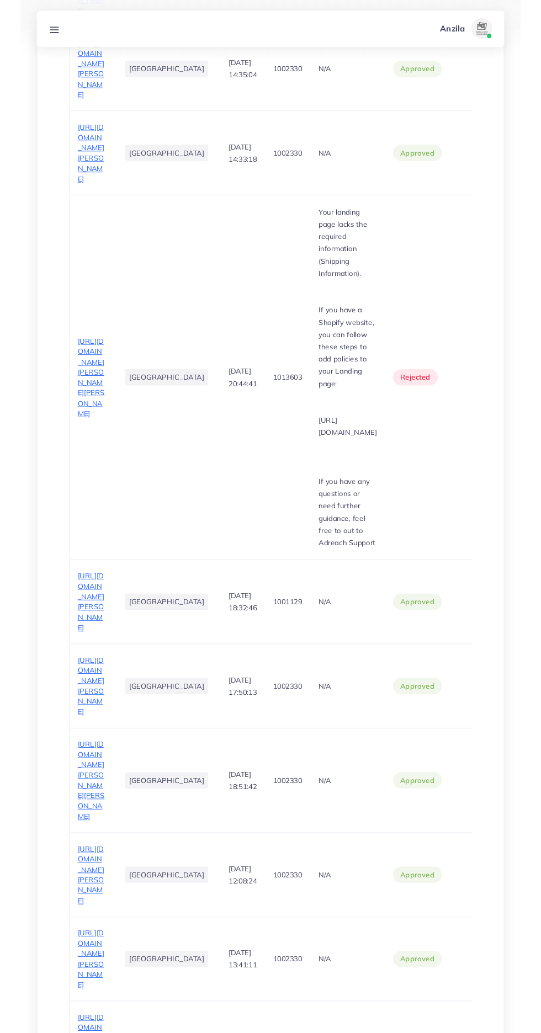
scroll to position [1570, 0]
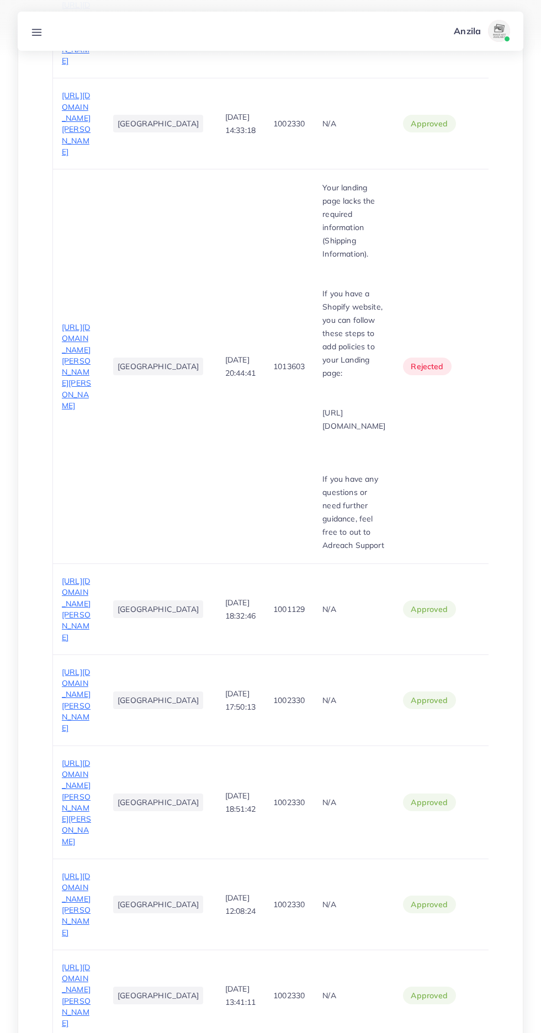
click at [89, 576] on span "[URL][DOMAIN_NAME][PERSON_NAME]" at bounding box center [76, 609] width 29 height 66
click at [74, 667] on span "[URL][DOMAIN_NAME][PERSON_NAME]" at bounding box center [76, 700] width 29 height 66
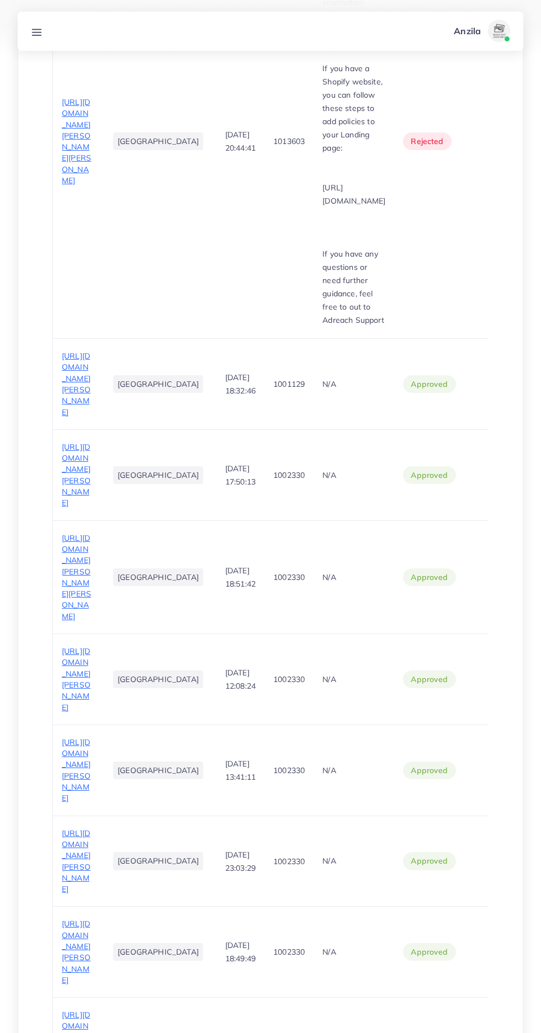
scroll to position [1796, 0]
click at [62, 595] on span "[URL][DOMAIN_NAME][PERSON_NAME][PERSON_NAME]" at bounding box center [76, 576] width 29 height 88
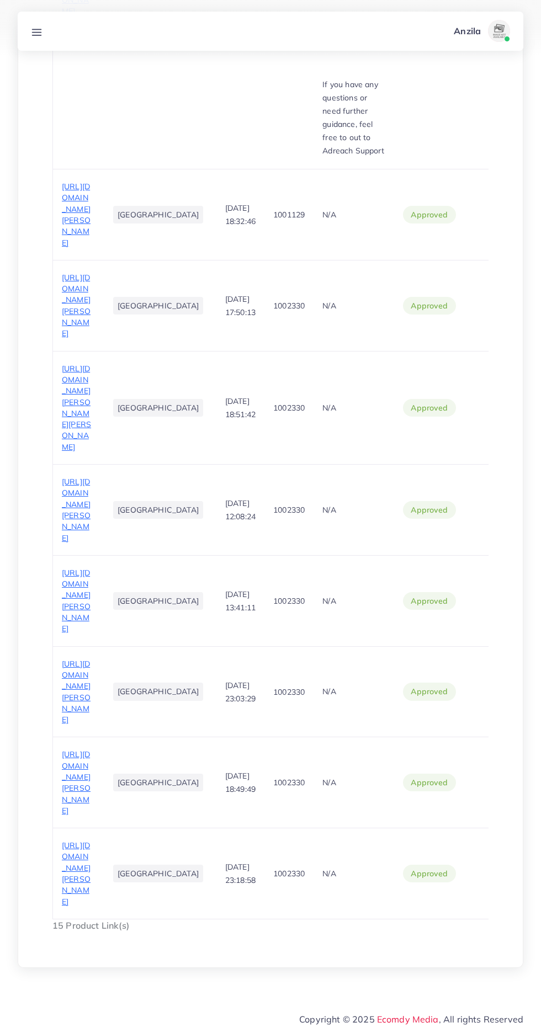
scroll to position [2049, 0]
click at [100, 646] on td "[GEOGRAPHIC_DATA]" at bounding box center [158, 600] width 116 height 91
click at [74, 633] on span "[URL][DOMAIN_NAME][PERSON_NAME]" at bounding box center [76, 601] width 29 height 66
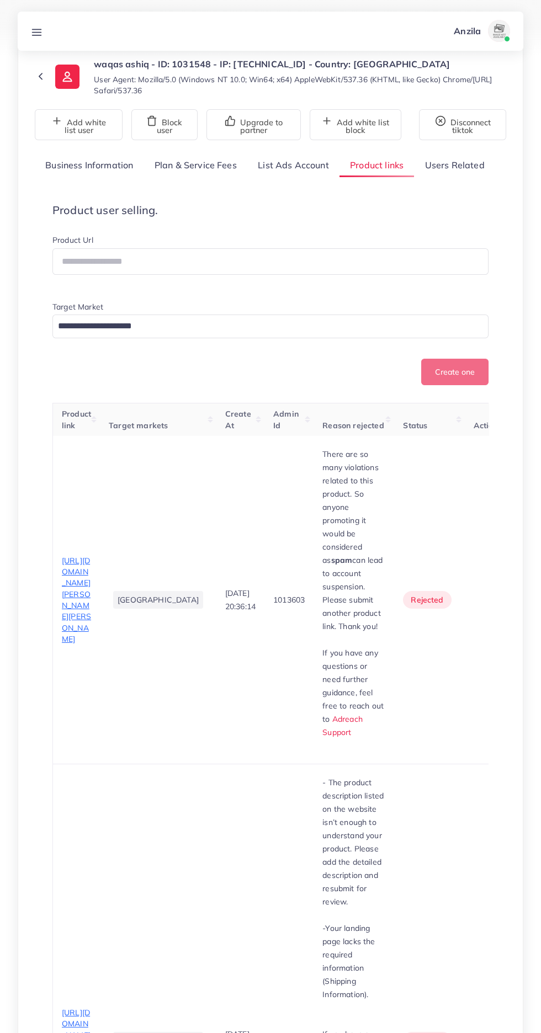
scroll to position [111, 0]
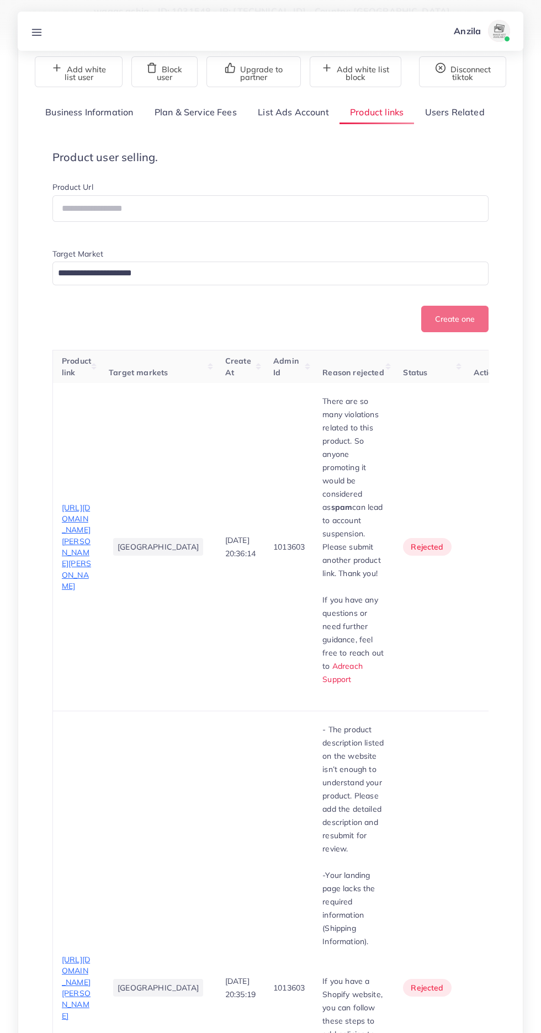
click at [99, 112] on link "Business Information" at bounding box center [89, 112] width 109 height 24
